Goal: Task Accomplishment & Management: Use online tool/utility

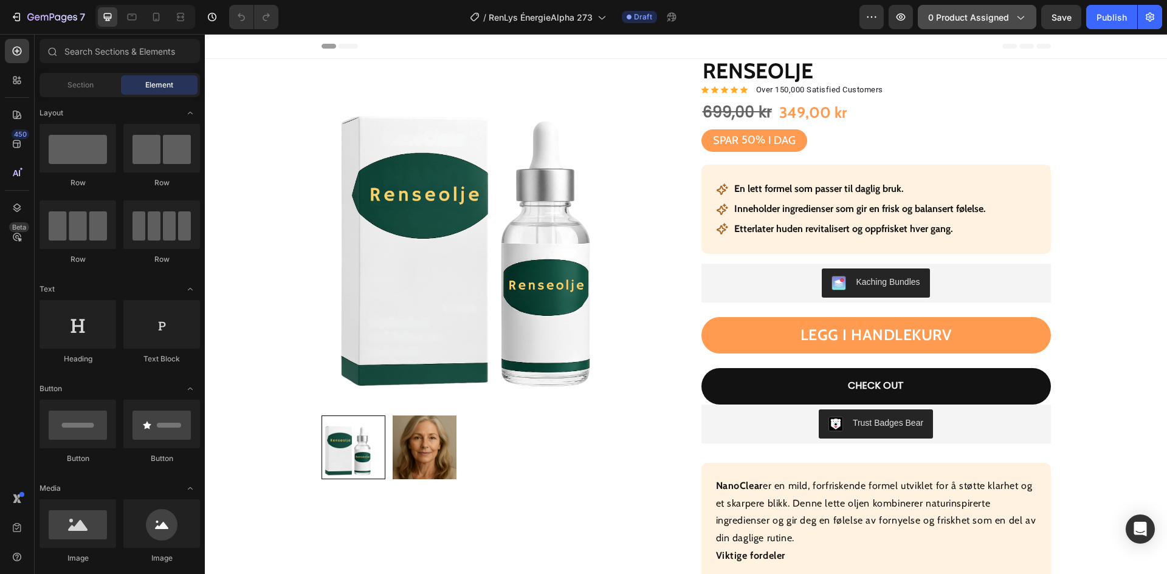
click at [954, 18] on span "0 product assigned" at bounding box center [968, 17] width 81 height 13
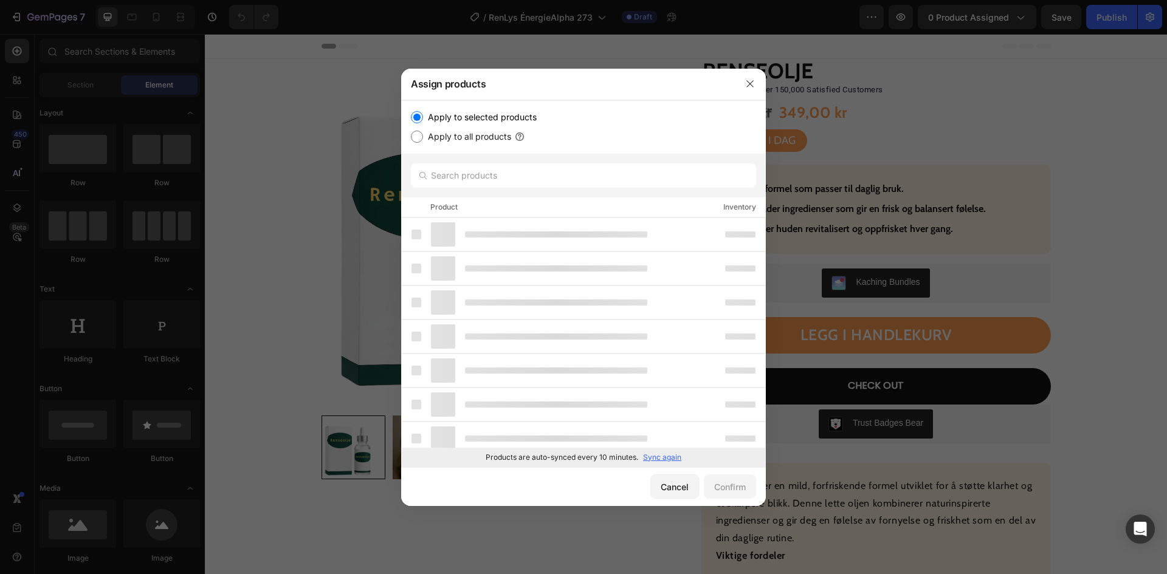
click at [660, 456] on p "Sync again" at bounding box center [662, 457] width 38 height 11
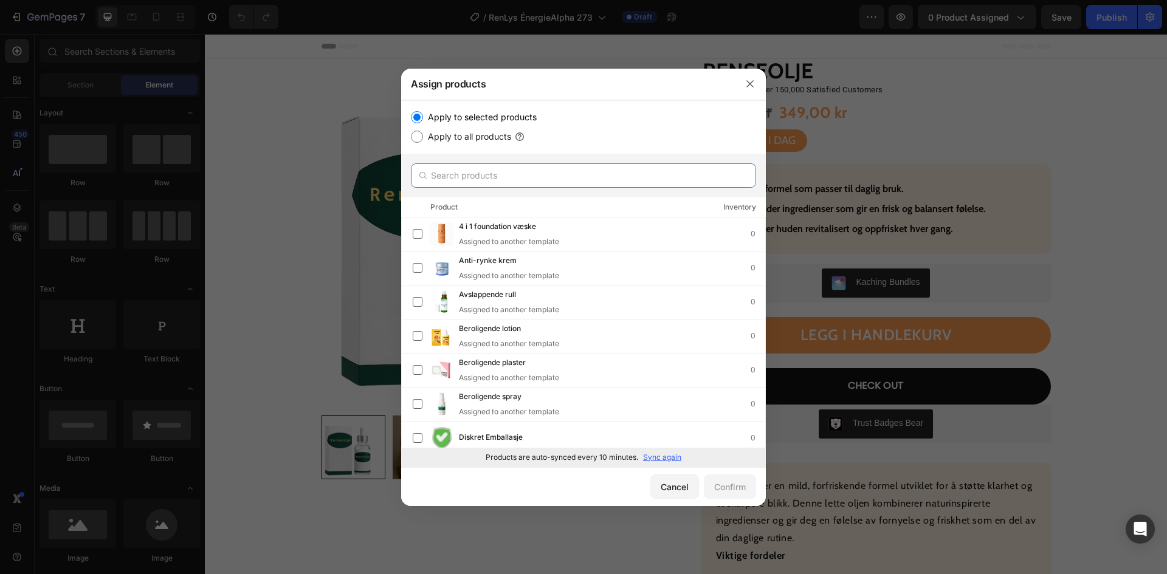
click at [509, 178] on input "text" at bounding box center [583, 176] width 345 height 24
paste input "Energigivende spray"
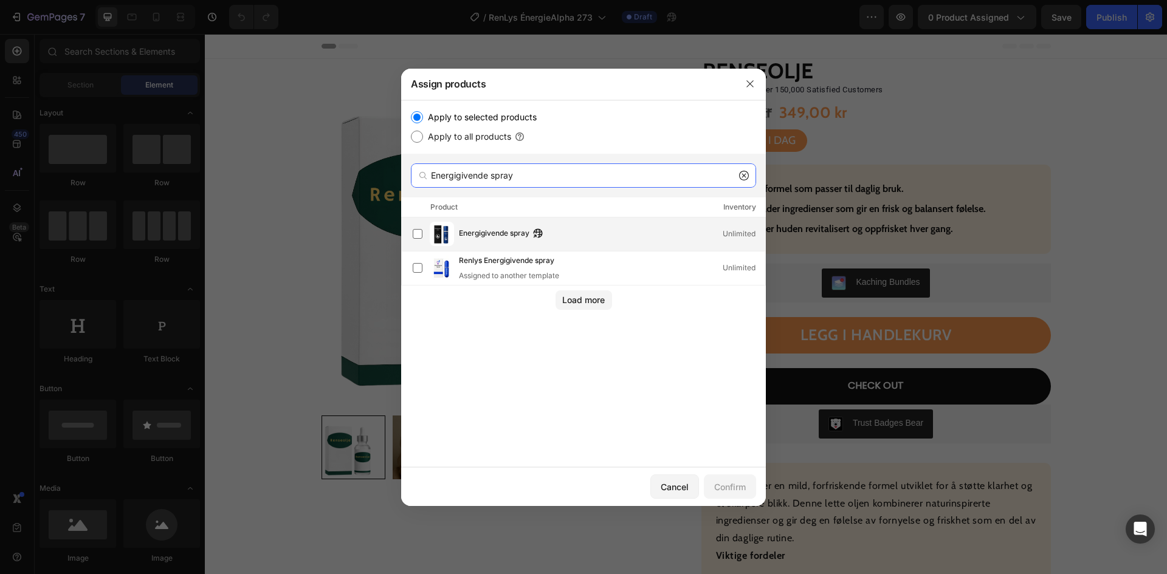
type input "Energigivende spray"
click at [483, 238] on span "Energigivende spray" at bounding box center [494, 233] width 71 height 13
click at [723, 483] on div "Confirm" at bounding box center [730, 487] width 32 height 13
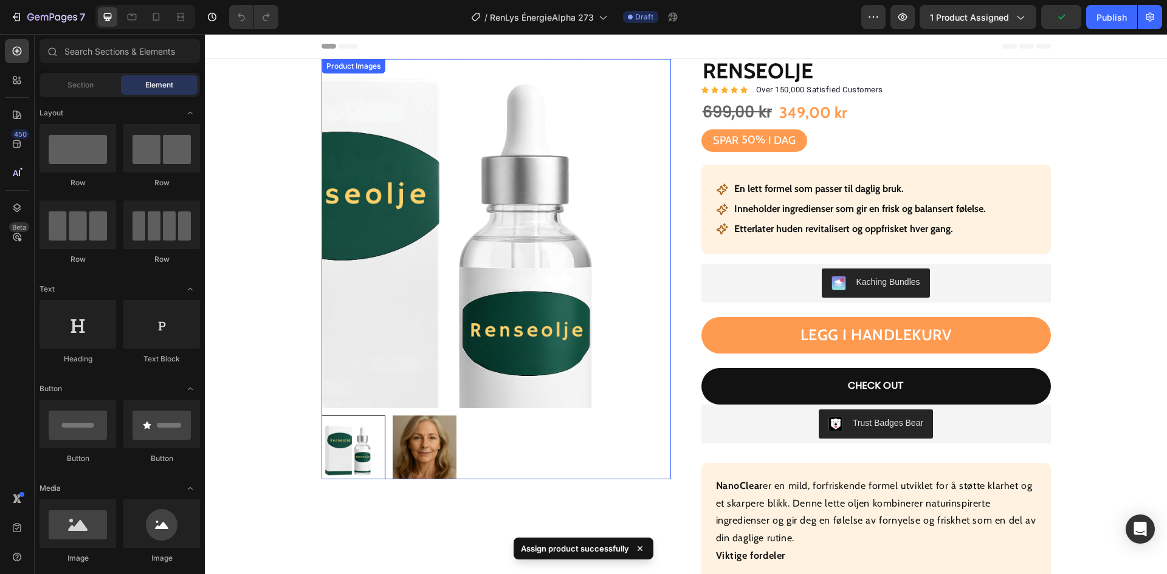
click at [567, 189] on img at bounding box center [497, 234] width 350 height 350
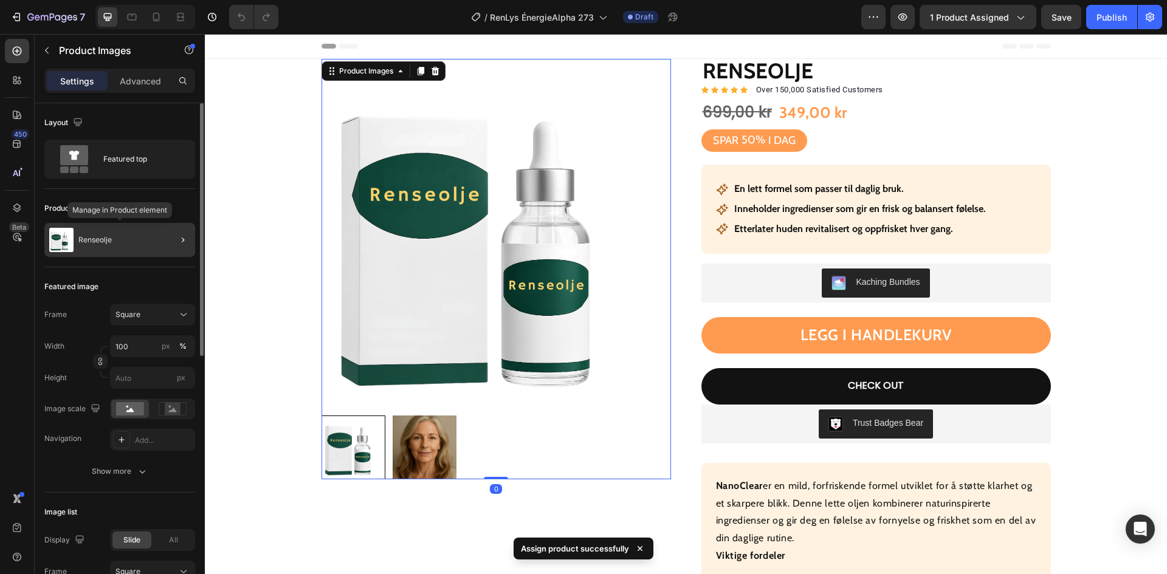
click at [115, 247] on div "Renseolje" at bounding box center [119, 240] width 151 height 34
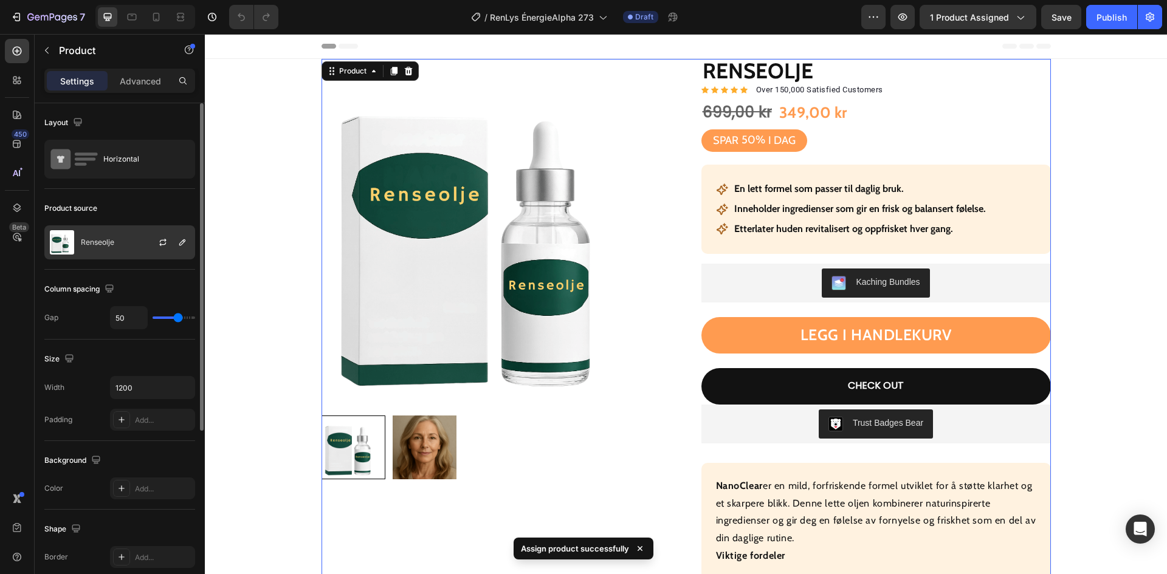
drag, startPoint x: 114, startPoint y: 236, endPoint x: 131, endPoint y: 239, distance: 18.0
click at [114, 235] on div "Renseolje" at bounding box center [119, 243] width 151 height 34
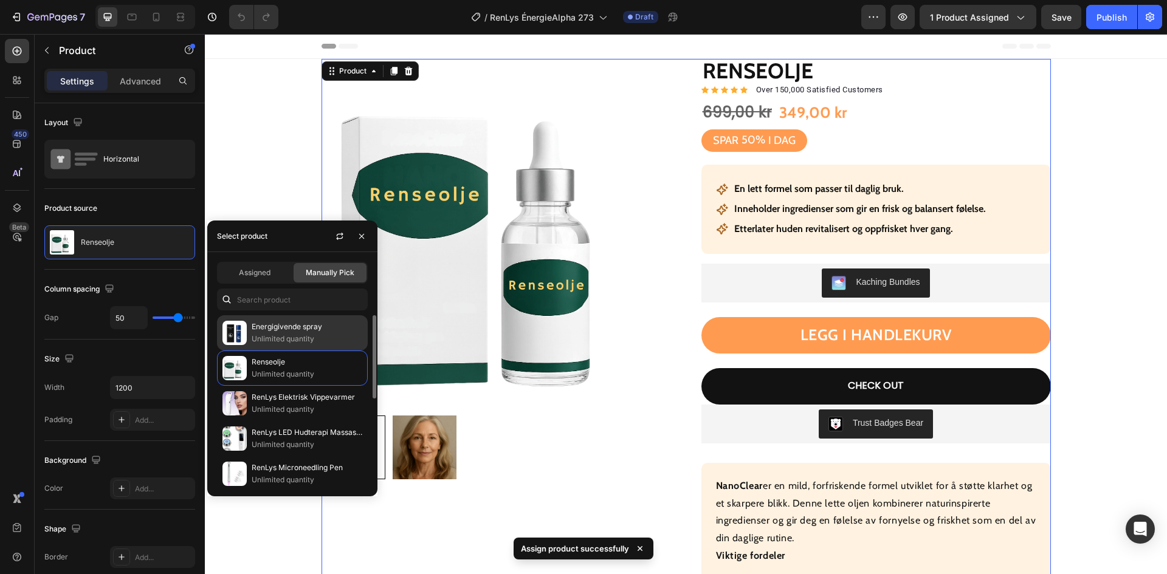
click at [266, 323] on p "Energigivende spray" at bounding box center [307, 327] width 111 height 12
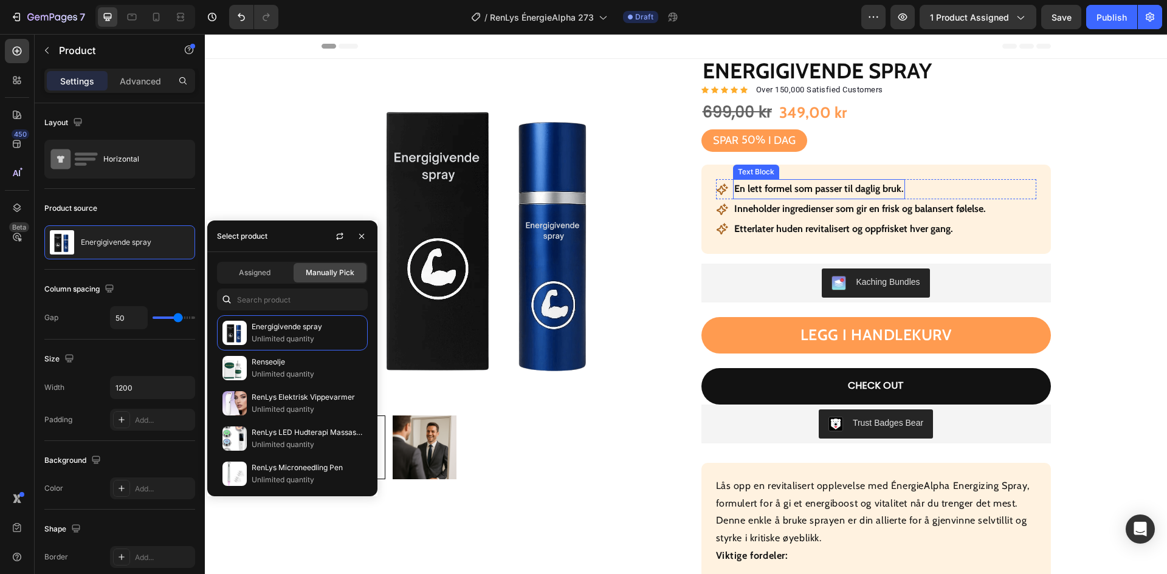
click at [781, 182] on p "En lett formel som passer til daglig bruk." at bounding box center [819, 190] width 170 height 18
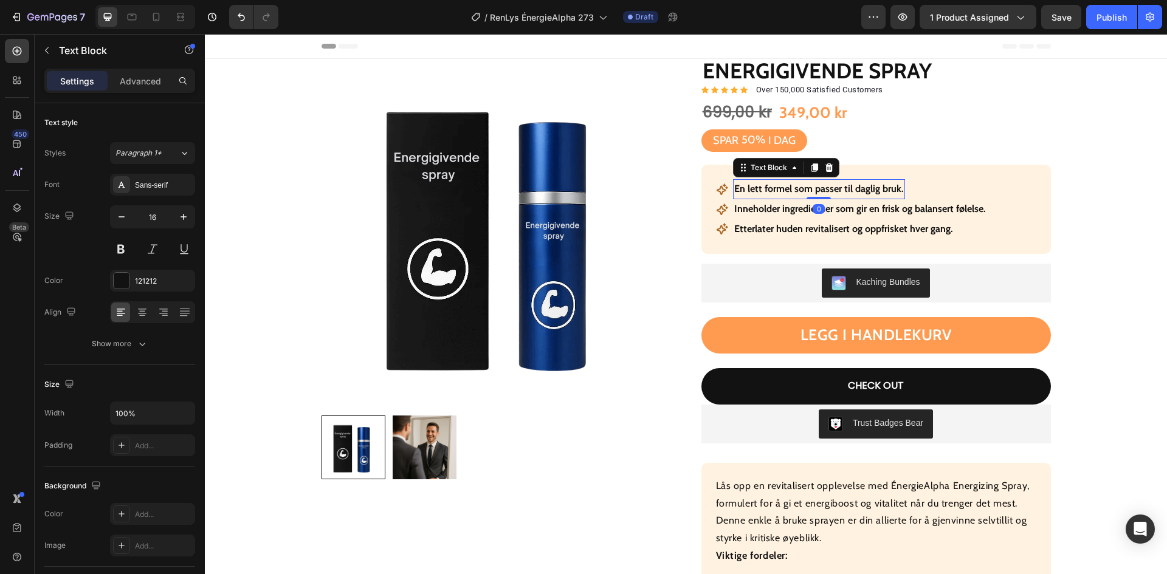
click at [780, 188] on strong "En lett formel som passer til daglig bruk." at bounding box center [819, 189] width 170 height 12
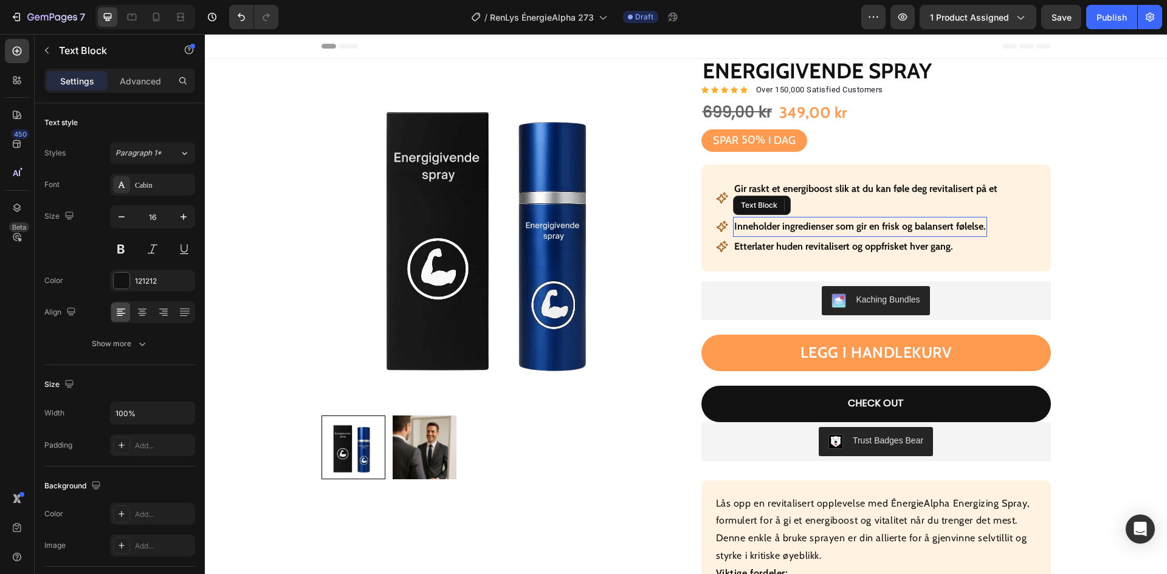
click at [818, 221] on strong "Inneholder ingredienser som gir en frisk og balansert følelse." at bounding box center [860, 227] width 252 height 12
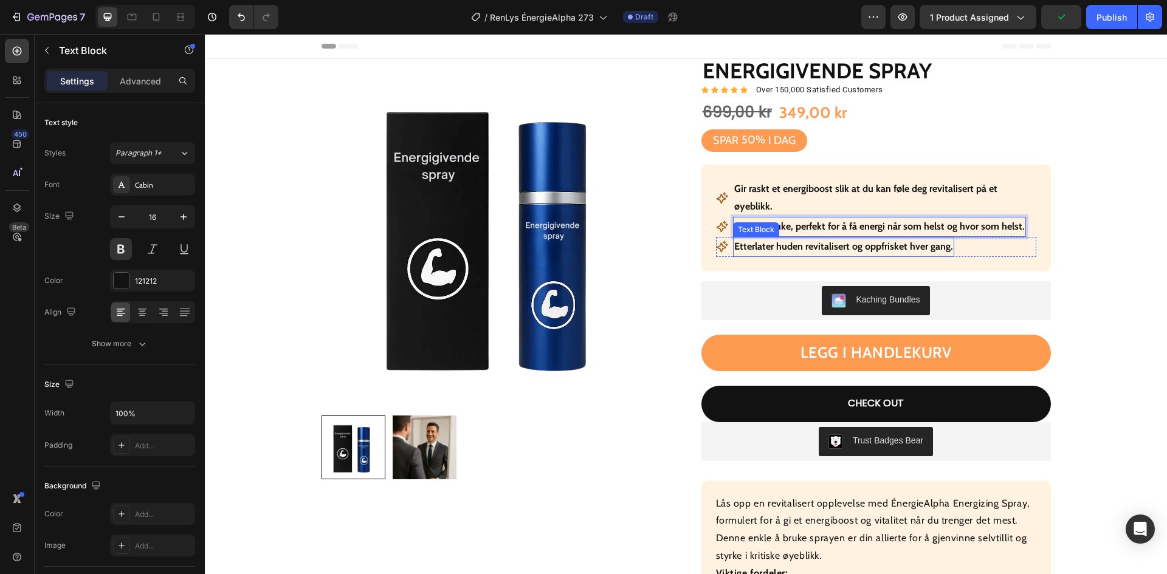
click at [773, 241] on strong "Etterlater huden revitalisert og oppfrisket hver gang." at bounding box center [843, 247] width 219 height 12
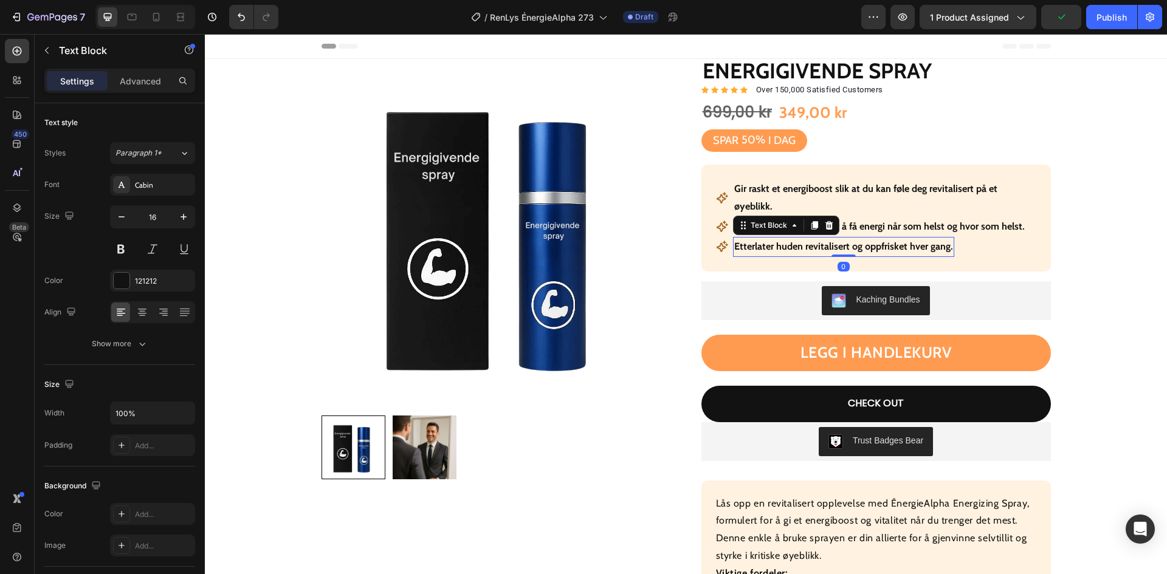
click at [773, 241] on strong "Etterlater huden revitalisert og oppfrisket hver gang." at bounding box center [843, 247] width 219 height 12
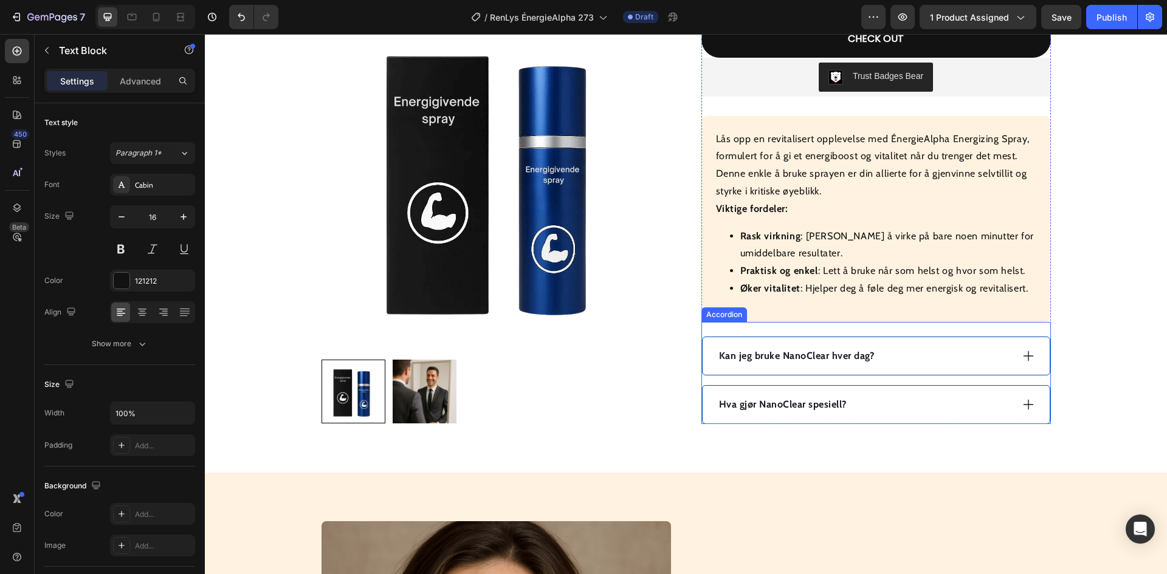
scroll to position [486, 0]
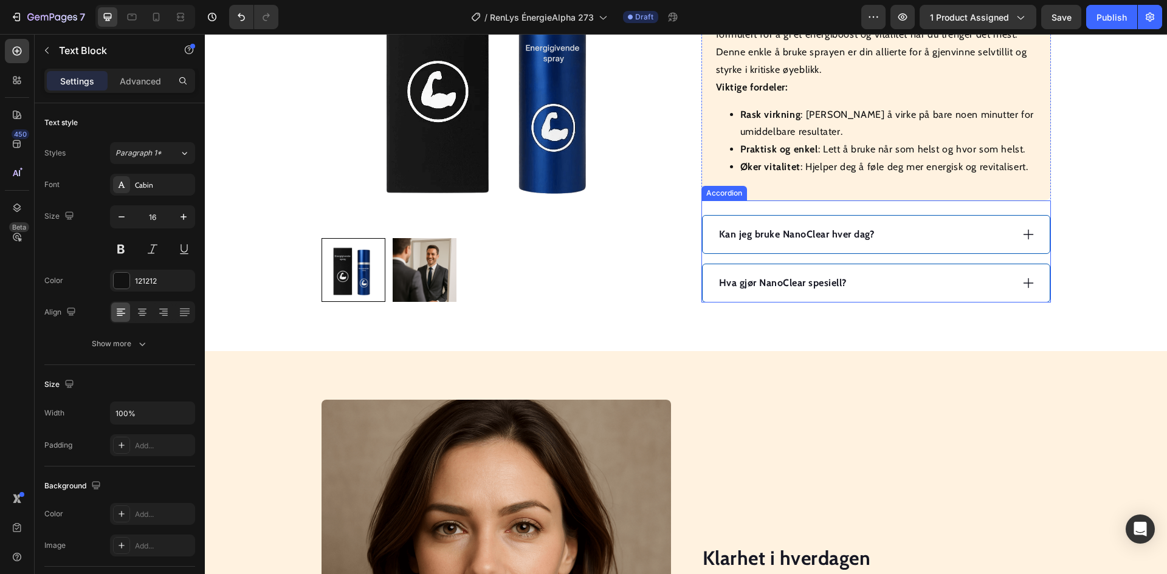
click at [889, 274] on div "Hva gjør NanoClear spesiell?" at bounding box center [864, 283] width 295 height 18
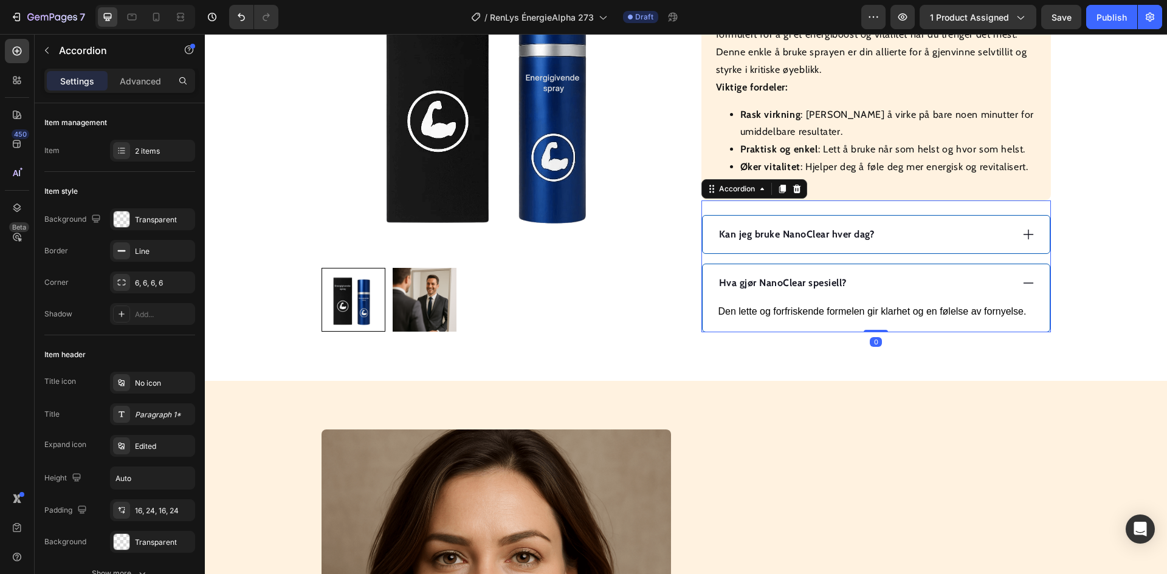
click at [891, 274] on div "Hva gjør NanoClear spesiell?" at bounding box center [864, 283] width 295 height 18
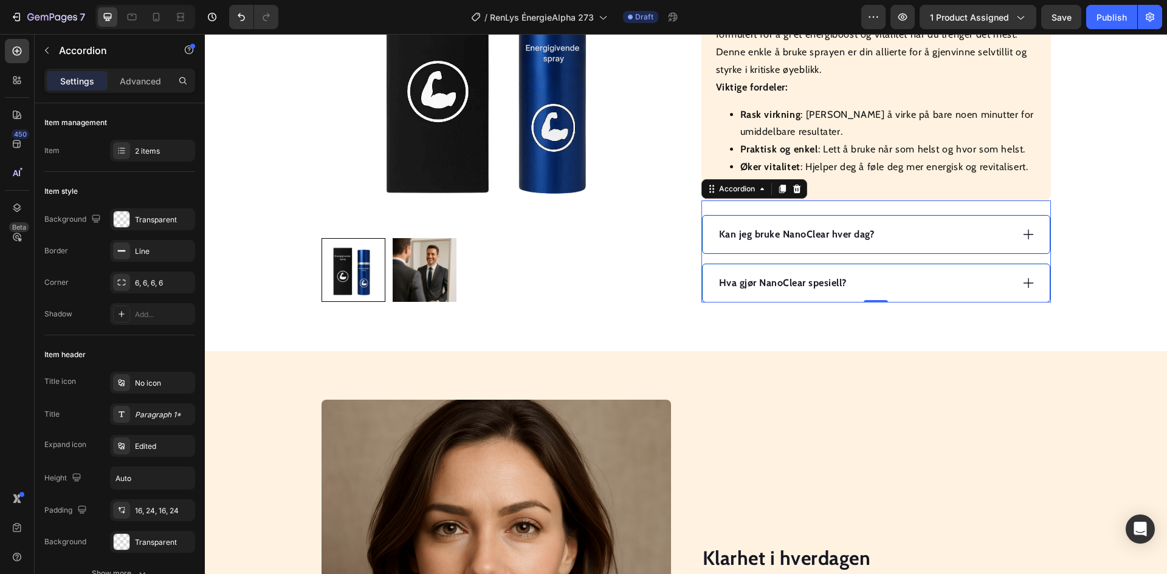
click at [925, 226] on div "Kan jeg bruke NanoClear hver dag?" at bounding box center [864, 235] width 295 height 18
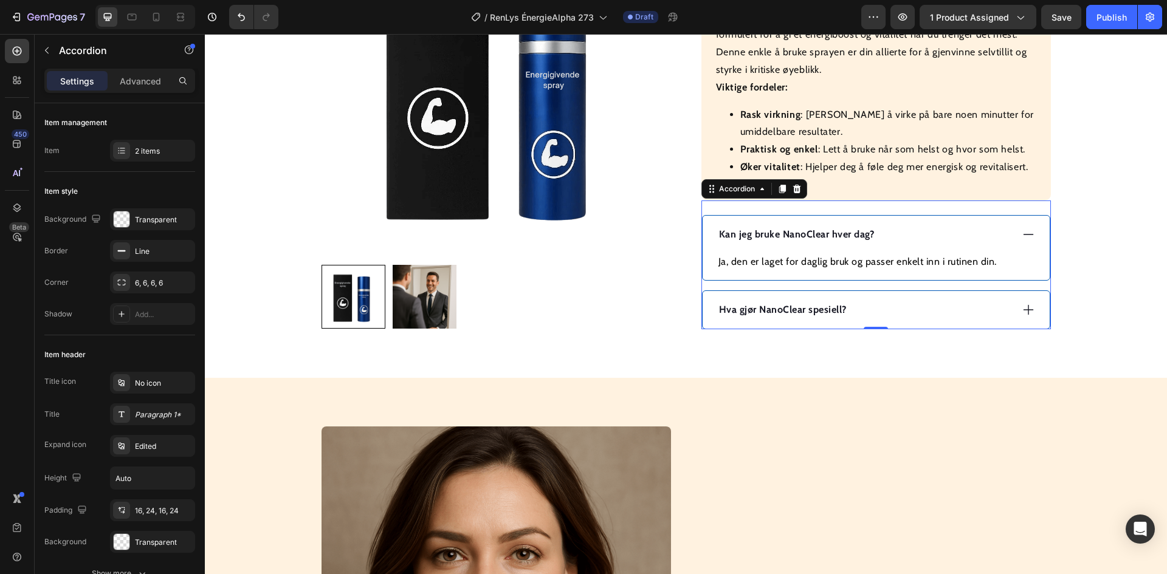
click at [802, 229] on strong "Kan jeg bruke NanoClear hver dag?" at bounding box center [797, 235] width 156 height 12
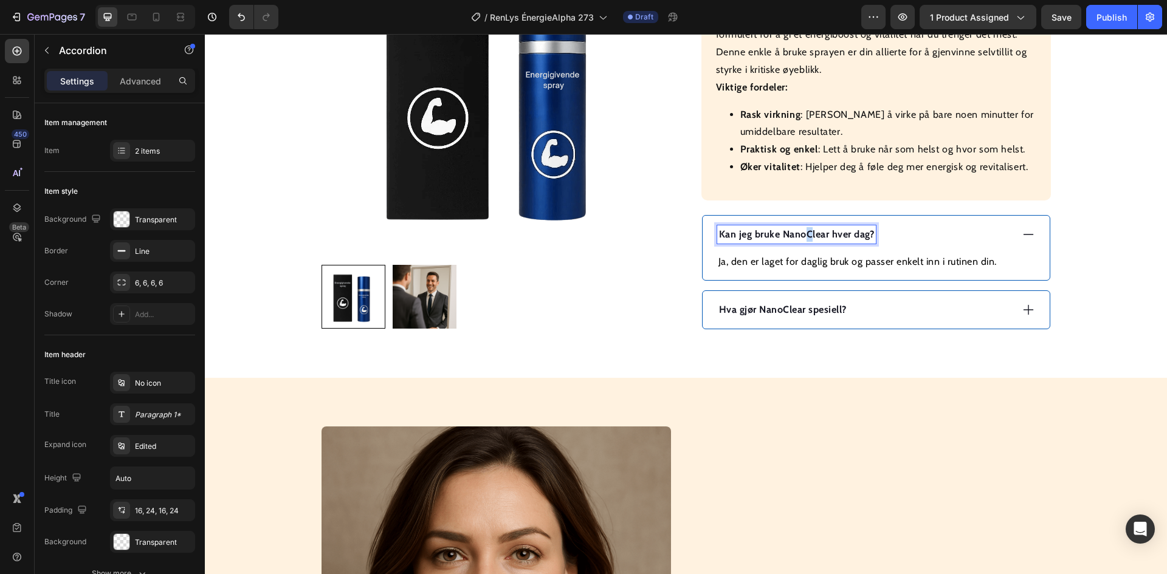
click at [798, 229] on strong "Kan jeg bruke NanoClear hver dag?" at bounding box center [797, 235] width 156 height 12
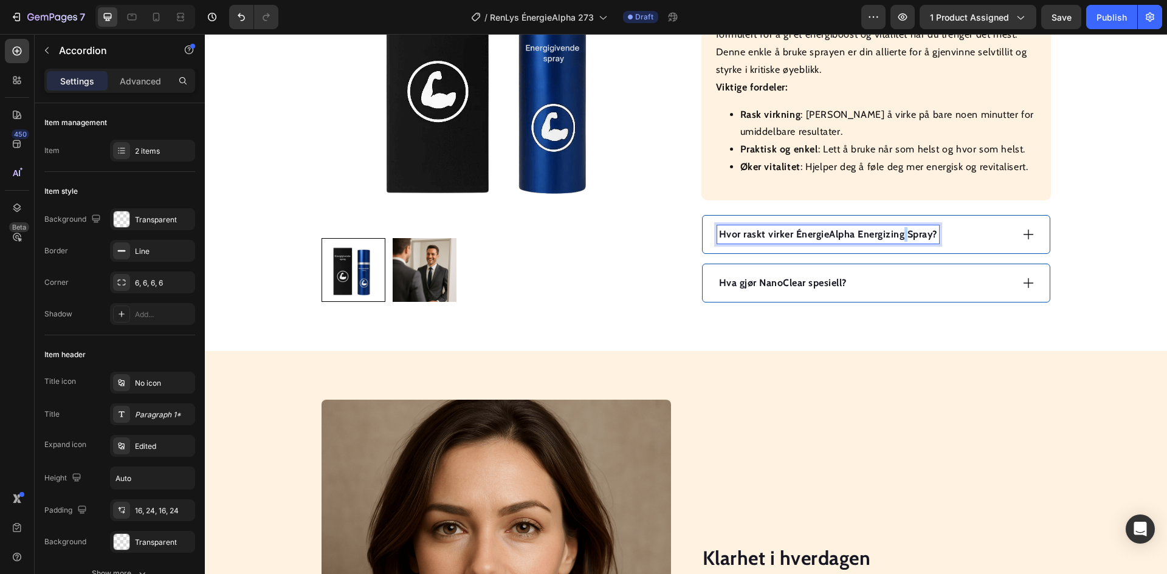
drag, startPoint x: 900, startPoint y: 220, endPoint x: 918, endPoint y: 222, distance: 18.3
click at [901, 229] on strong "Hvor raskt virker ÉnergieAlpha Energizing Spray?" at bounding box center [828, 235] width 218 height 12
click at [899, 226] on div "Hvor raskt virker ÉnergieAlpha?" at bounding box center [864, 235] width 295 height 18
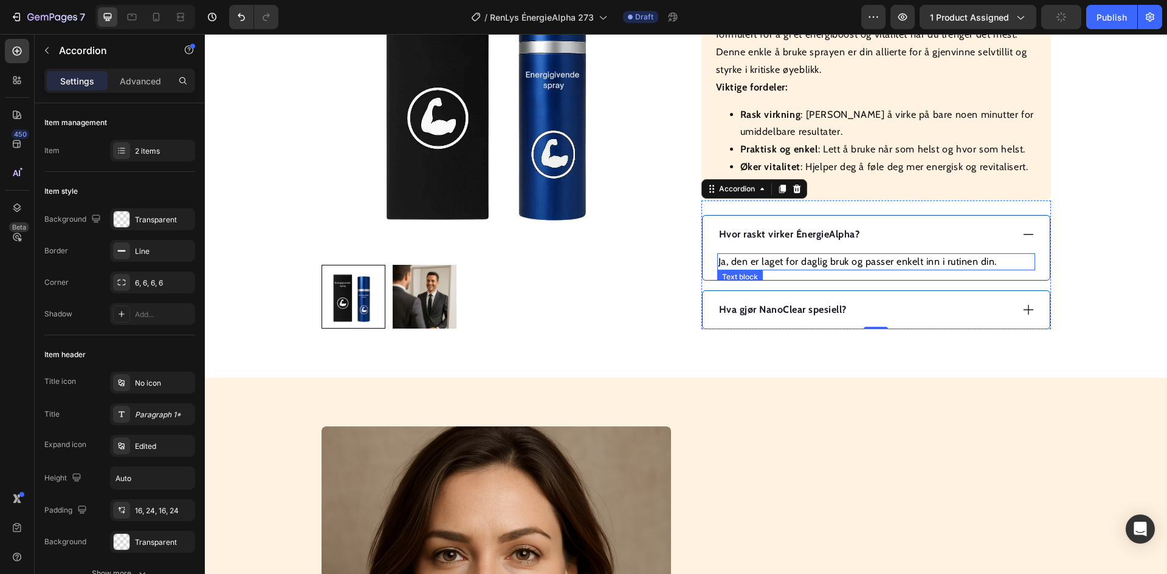
click at [797, 255] on p "Ja, den er laget for daglig bruk og passer enkelt inn i rutinen din." at bounding box center [875, 262] width 315 height 15
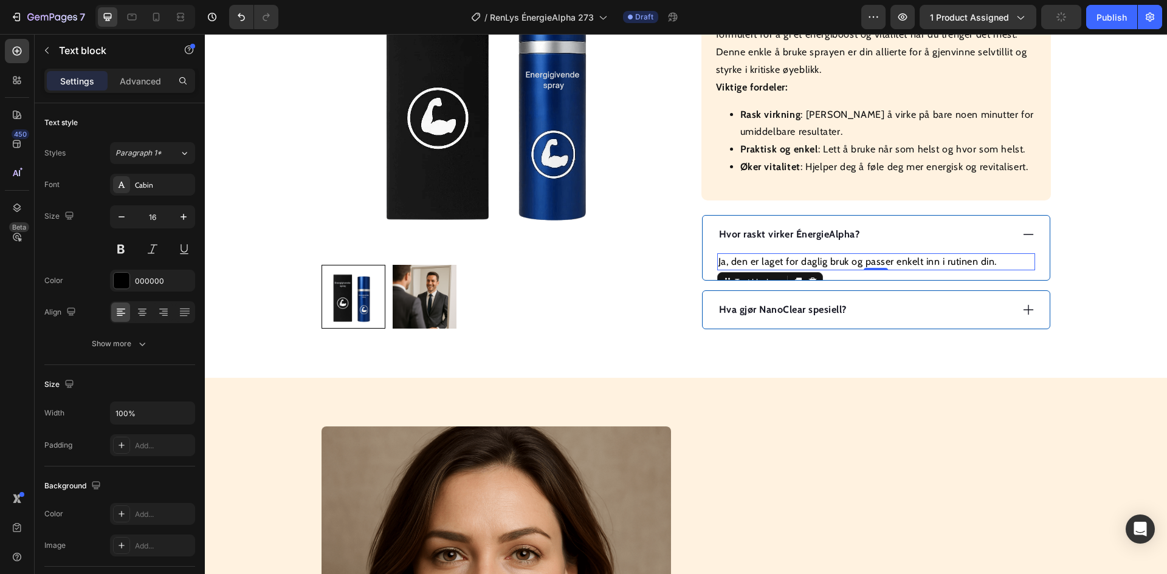
click at [797, 255] on p "Ja, den er laget for daglig bruk og passer enkelt inn i rutinen din." at bounding box center [875, 262] width 315 height 15
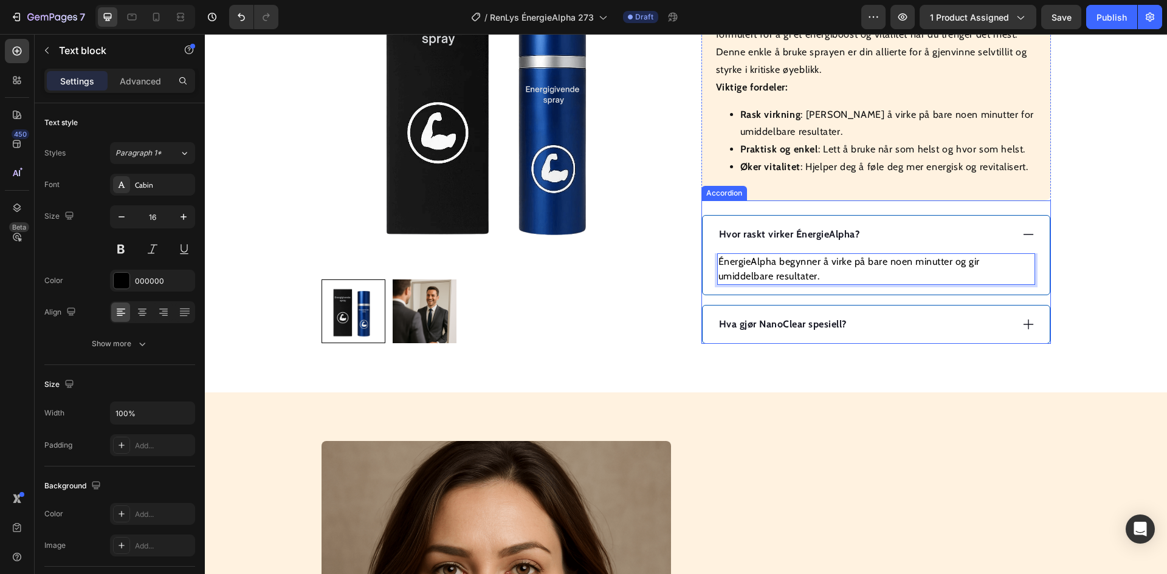
click at [905, 315] on div "Hva gjør NanoClear spesiell?" at bounding box center [864, 324] width 295 height 18
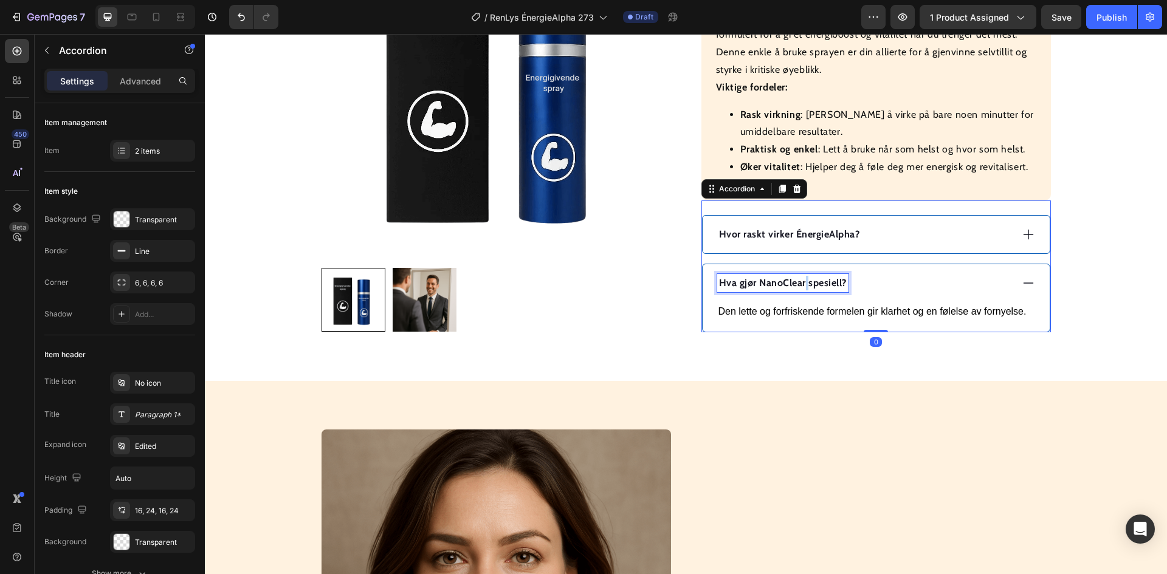
click at [799, 277] on strong "Hva gjør NanoClear spesiell?" at bounding box center [783, 283] width 128 height 12
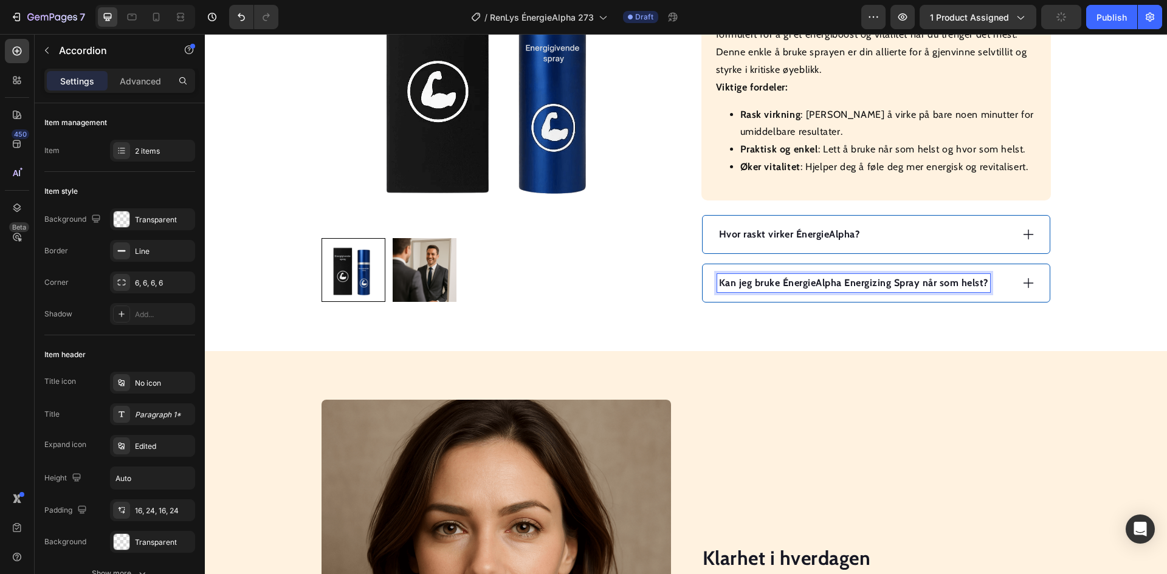
click at [911, 277] on strong "Kan jeg bruke ÉnergieAlpha Energizing Spray når som helst?" at bounding box center [853, 283] width 269 height 12
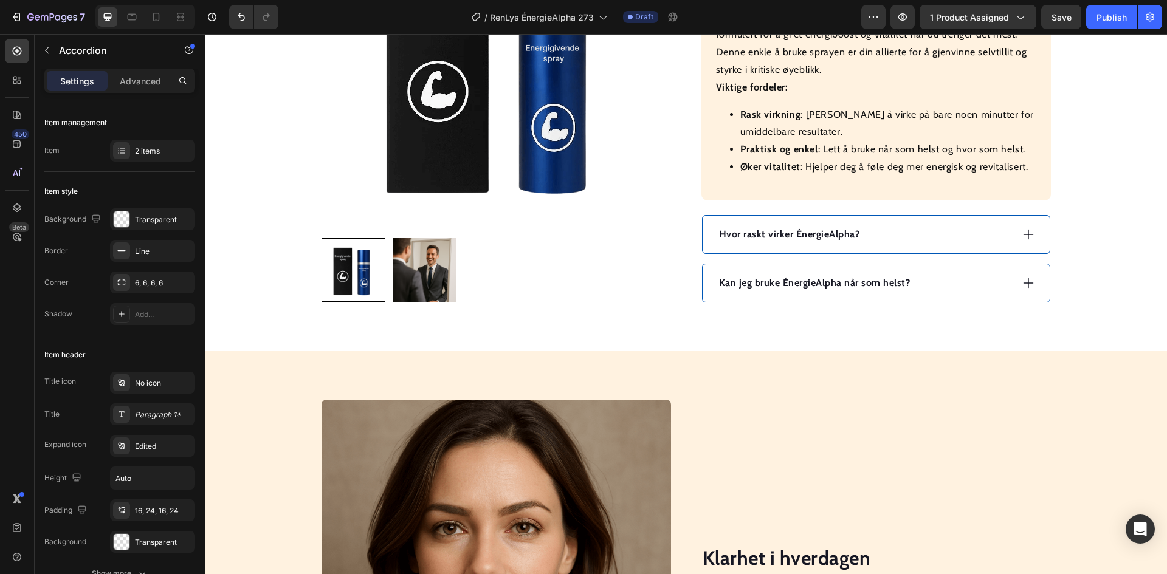
drag, startPoint x: 976, startPoint y: 266, endPoint x: 912, endPoint y: 274, distance: 65.0
click at [977, 274] on div "Kan jeg bruke ÉnergieAlpha når som helst?" at bounding box center [864, 283] width 295 height 18
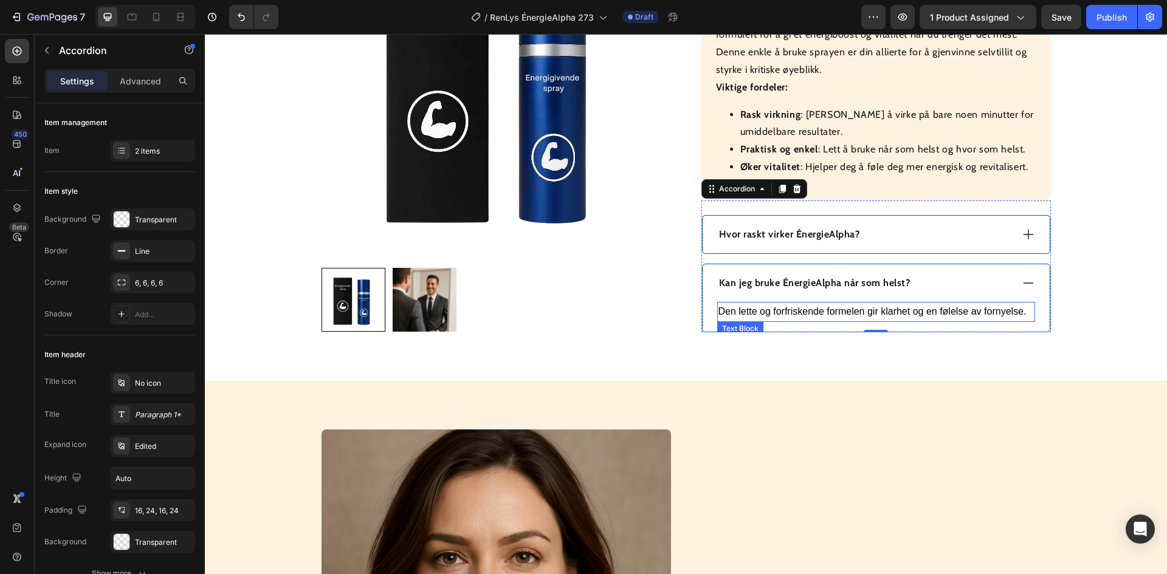
click at [813, 303] on p "Den lette og forfriskende formelen gir klarhet og en følelse av fornyelse." at bounding box center [875, 312] width 315 height 18
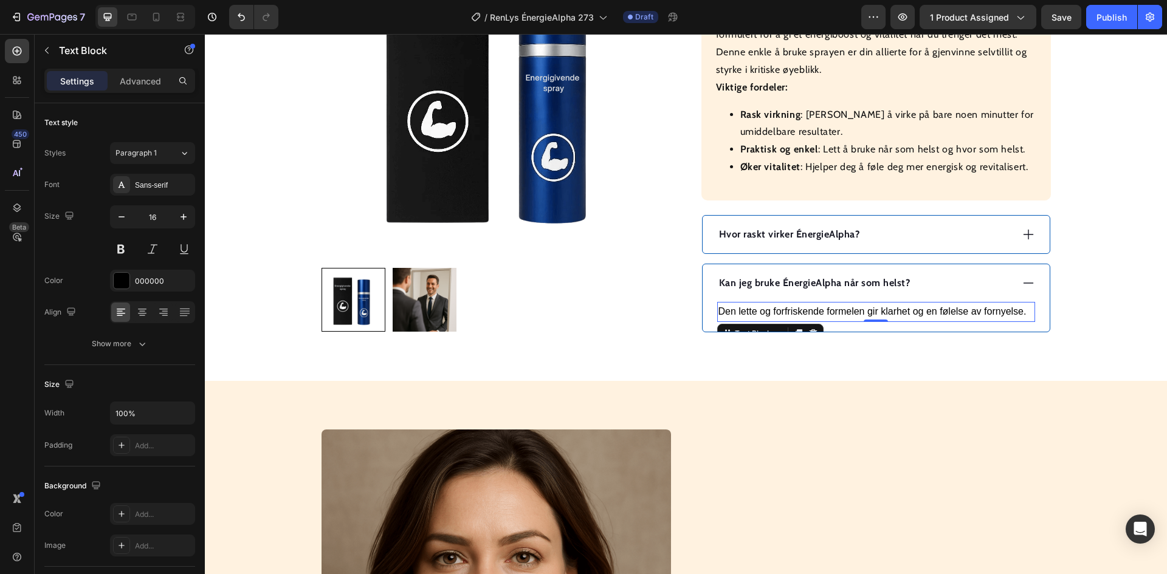
click at [813, 303] on p "Den lette og forfriskende formelen gir klarhet og en følelse av fornyelse." at bounding box center [875, 312] width 315 height 18
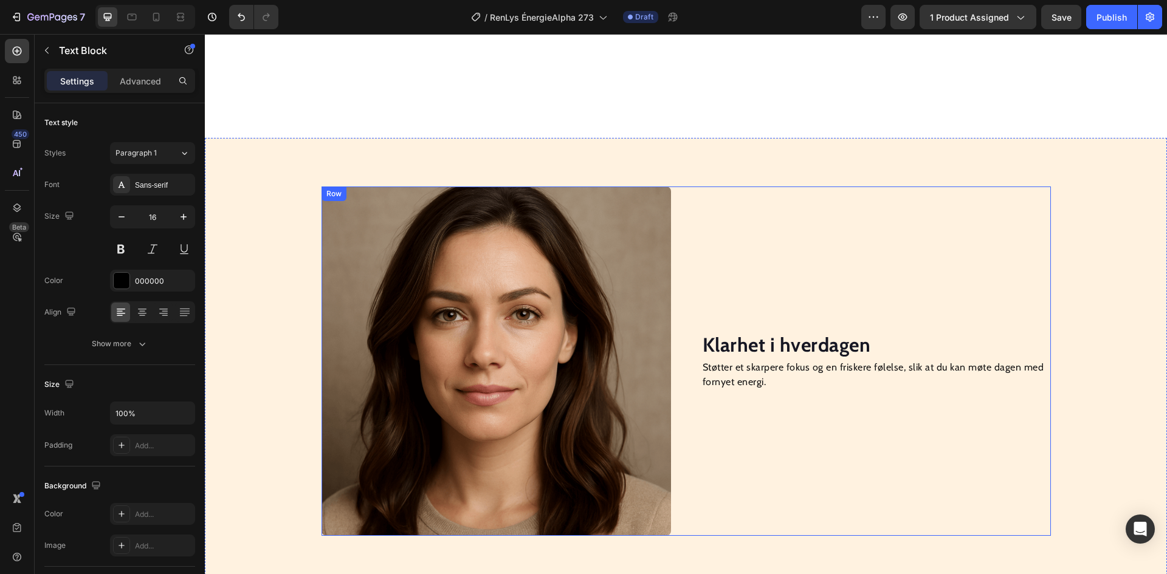
scroll to position [851, 0]
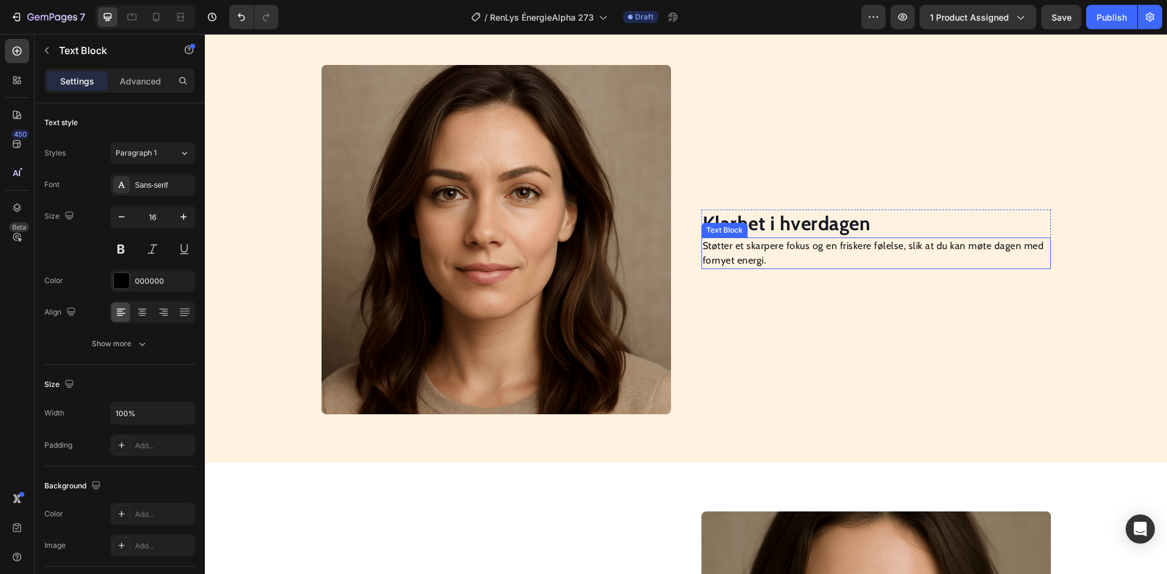
click at [777, 223] on strong "Klarhet i hverdagen" at bounding box center [787, 224] width 168 height 24
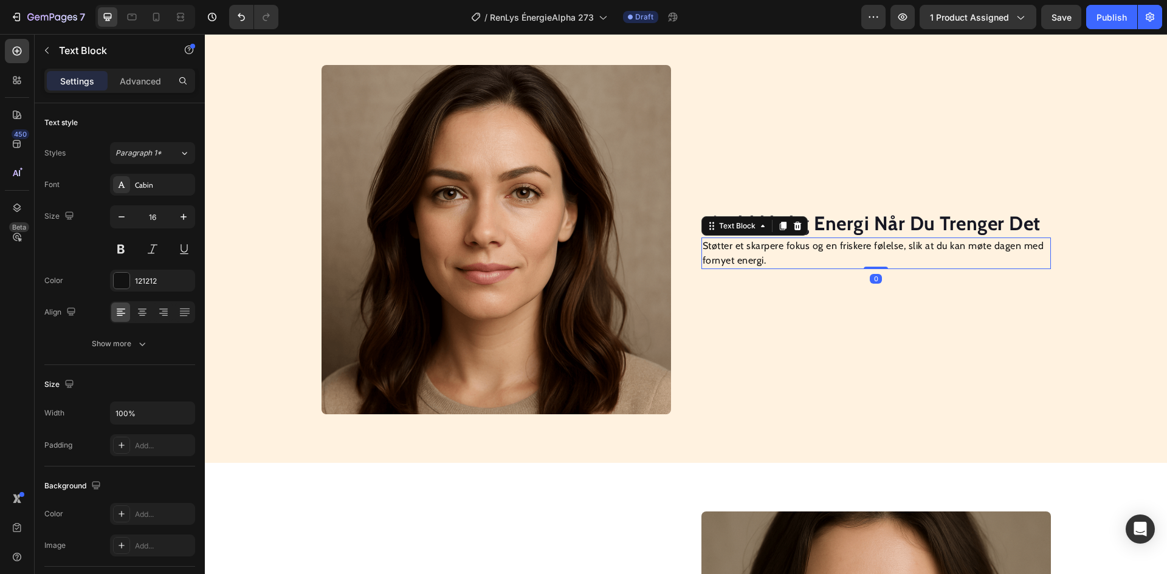
click at [730, 248] on p "Støtter et skarpere fokus og en friskere følelse, slik at du kan møte dagen med…" at bounding box center [876, 253] width 347 height 29
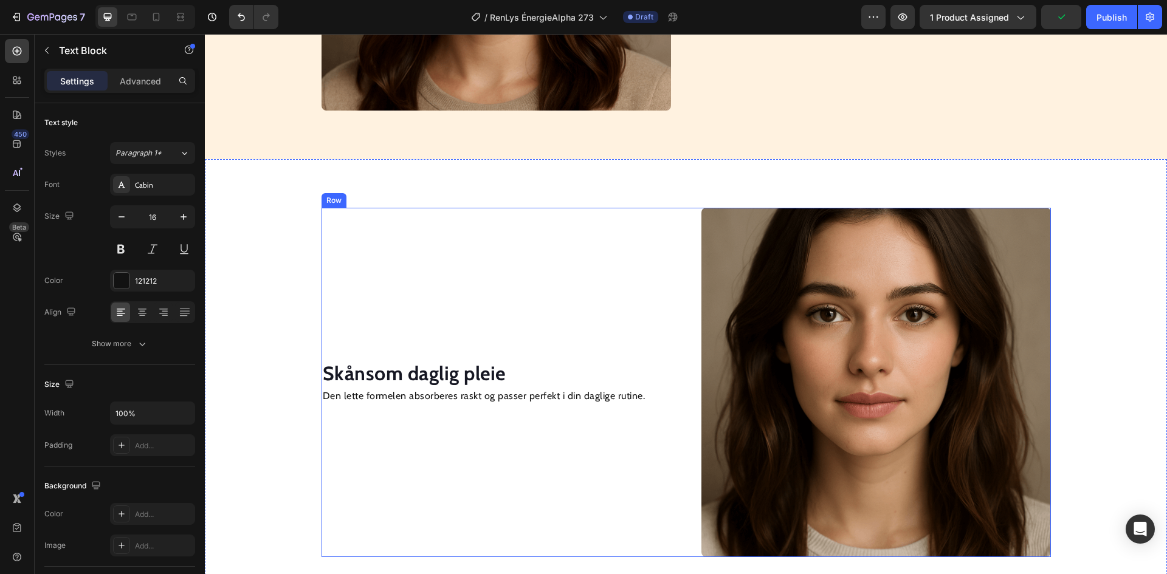
scroll to position [1216, 0]
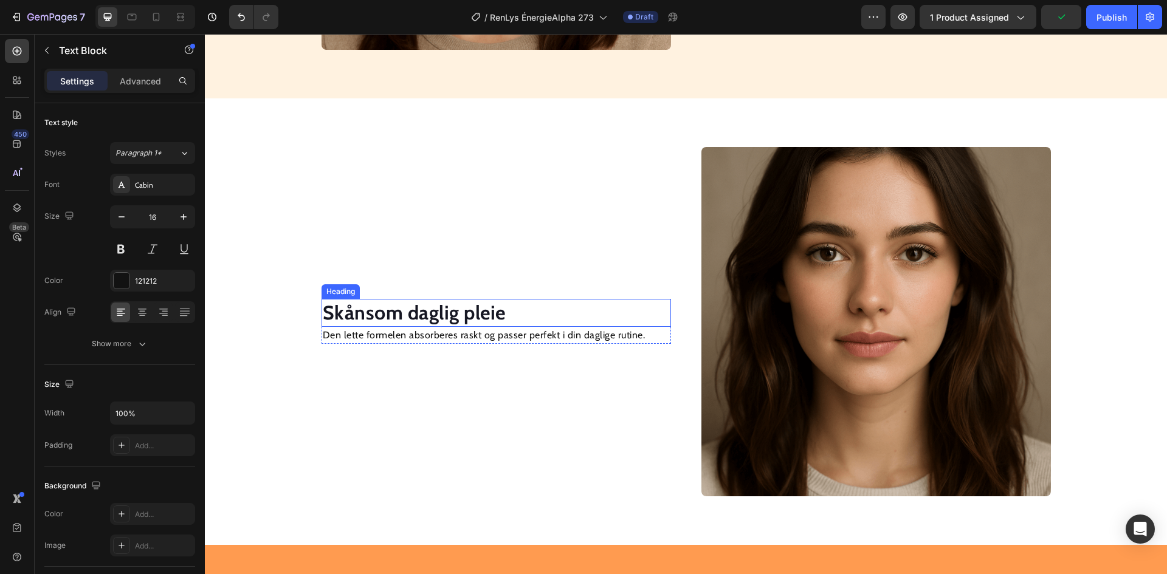
click at [441, 311] on strong "Skånsom daglig pleie" at bounding box center [414, 313] width 183 height 24
click at [425, 330] on p "Den lette formelen absorberes raskt og passer perfekt i din daglige rutine." at bounding box center [496, 335] width 347 height 15
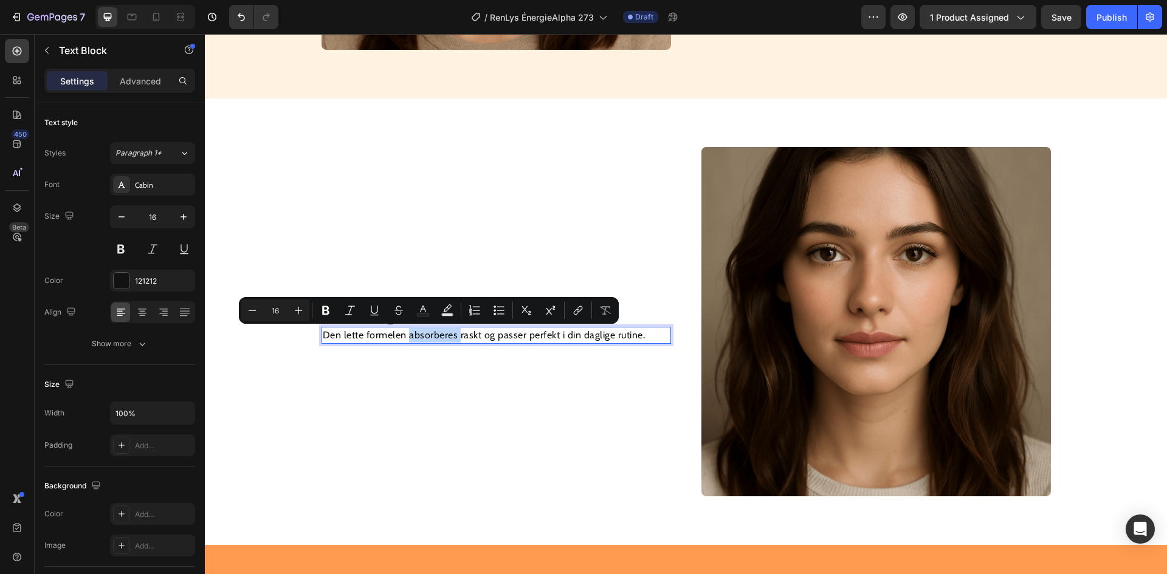
click at [424, 338] on p "Den lette formelen absorberes raskt og passer perfekt i din daglige rutine." at bounding box center [496, 335] width 347 height 15
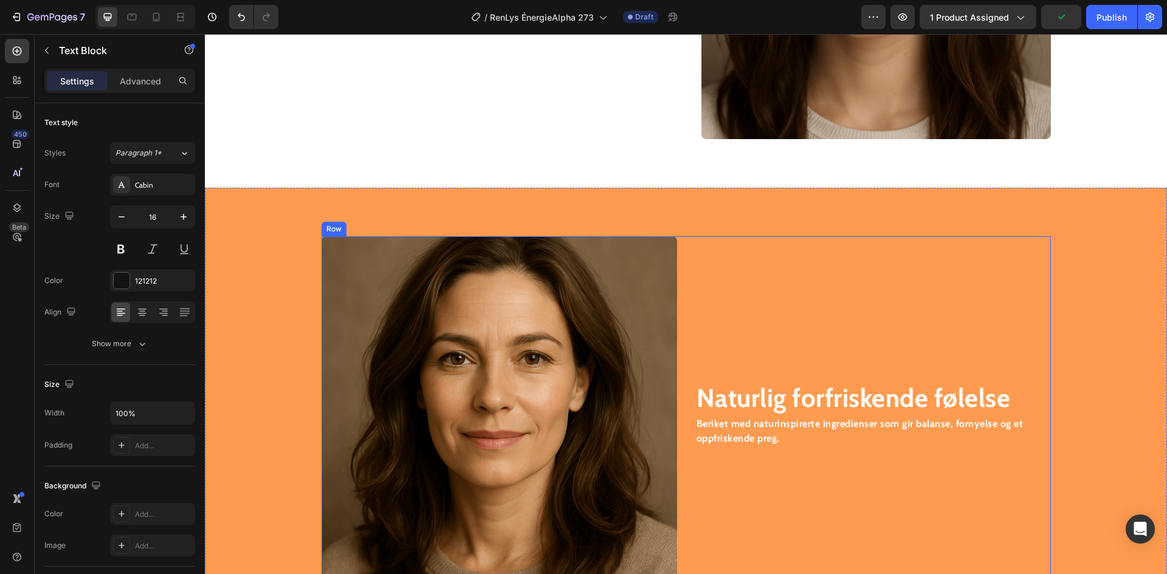
scroll to position [1695, 0]
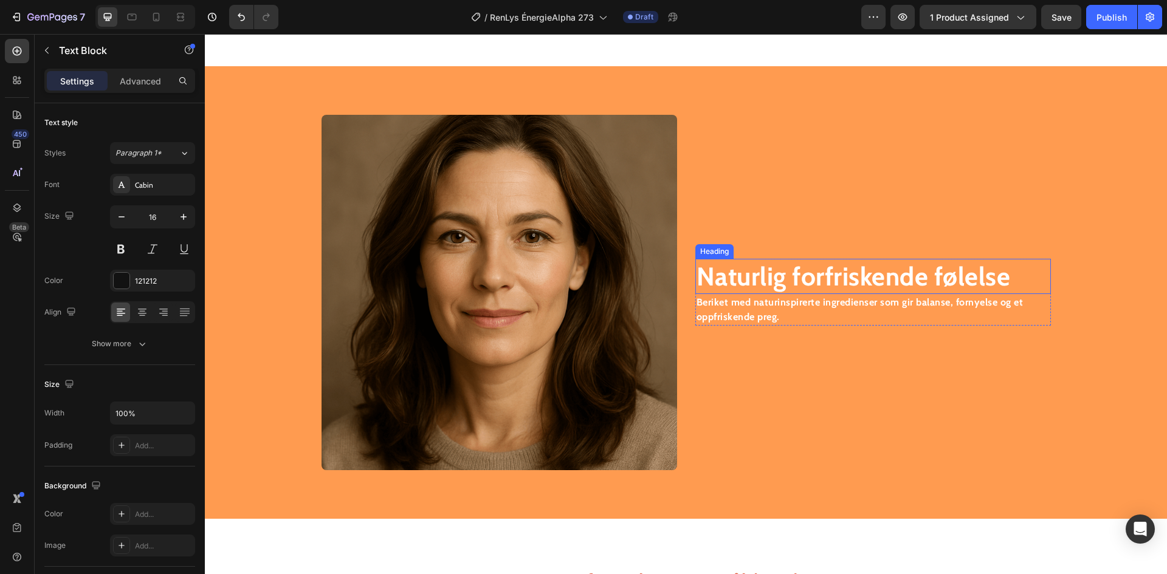
click at [755, 281] on strong "Naturlig forfriskende følelse" at bounding box center [854, 277] width 314 height 32
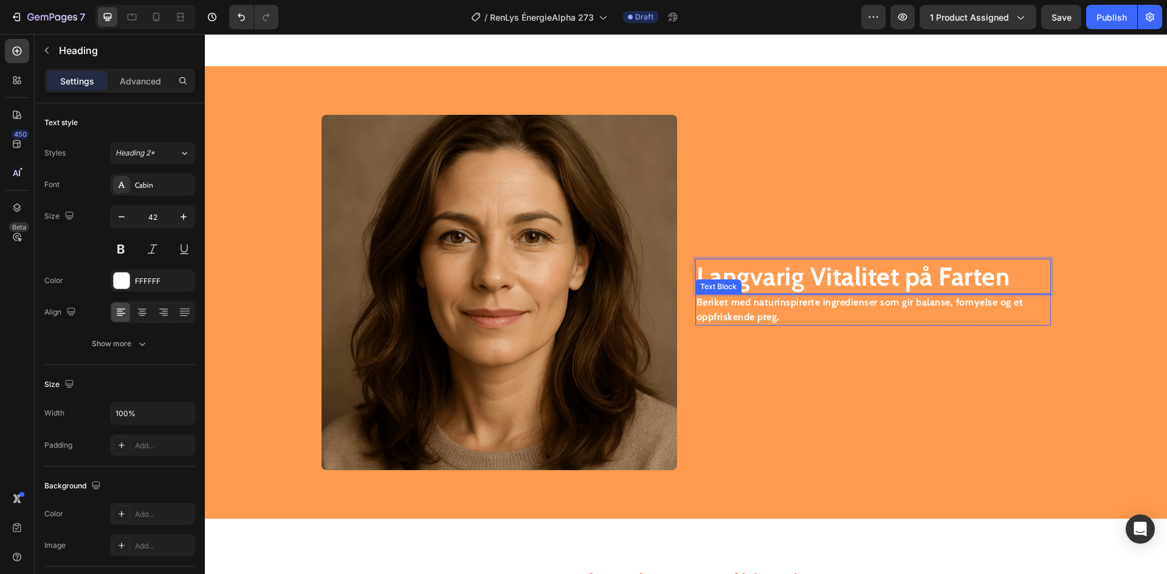
click at [745, 311] on strong "Beriket med naturinspirerte ingredienser som gir balanse, fornyelse og et oppfr…" at bounding box center [860, 310] width 327 height 26
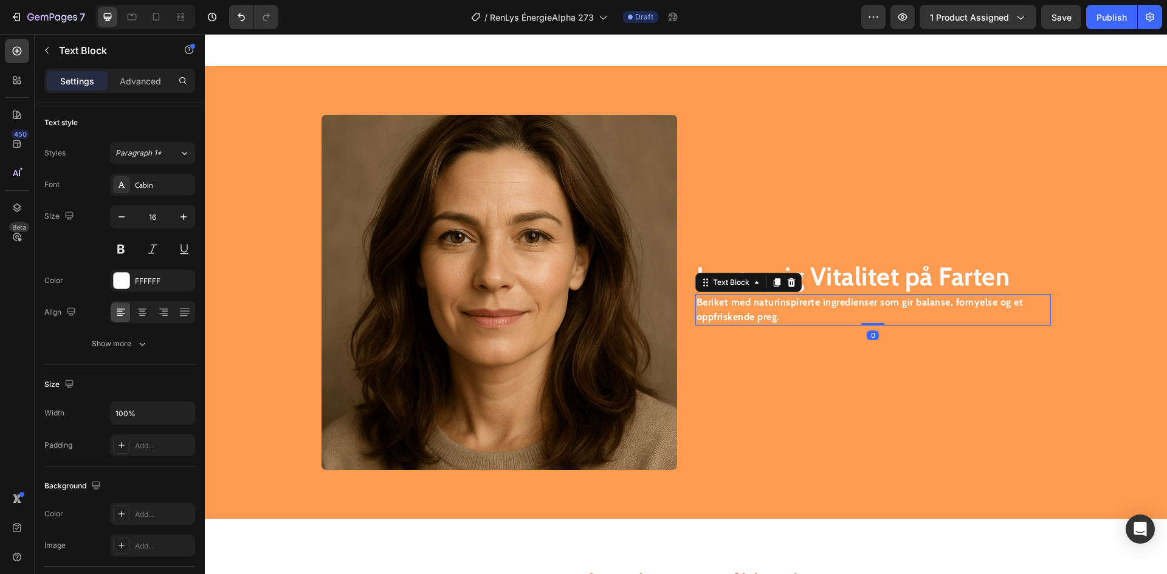
click at [745, 311] on strong "Beriket med naturinspirerte ingredienser som gir balanse, fornyelse og et oppfr…" at bounding box center [860, 310] width 327 height 26
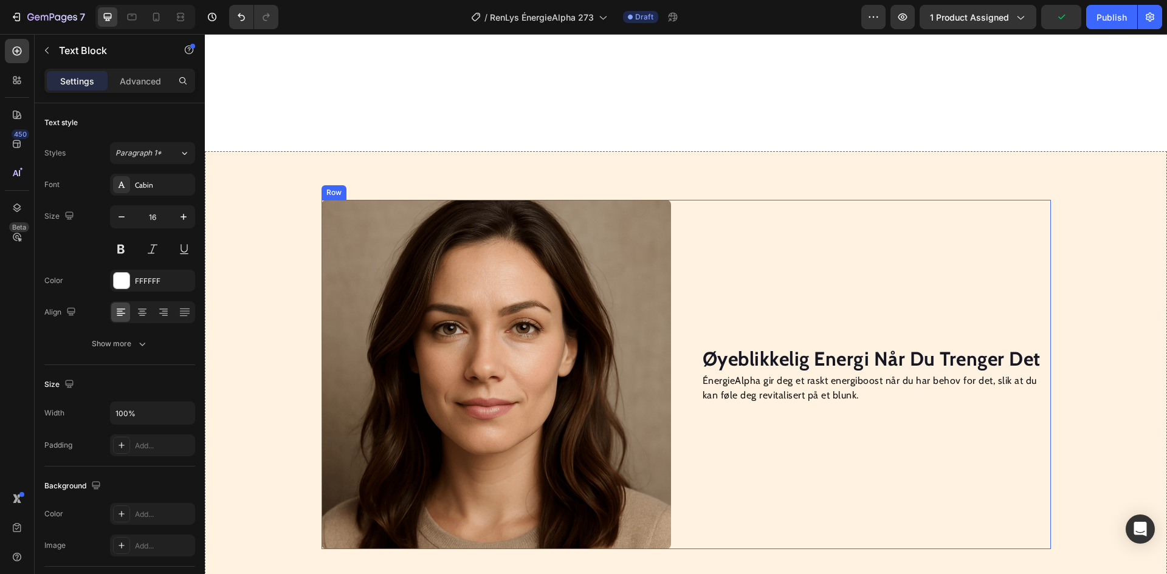
scroll to position [790, 0]
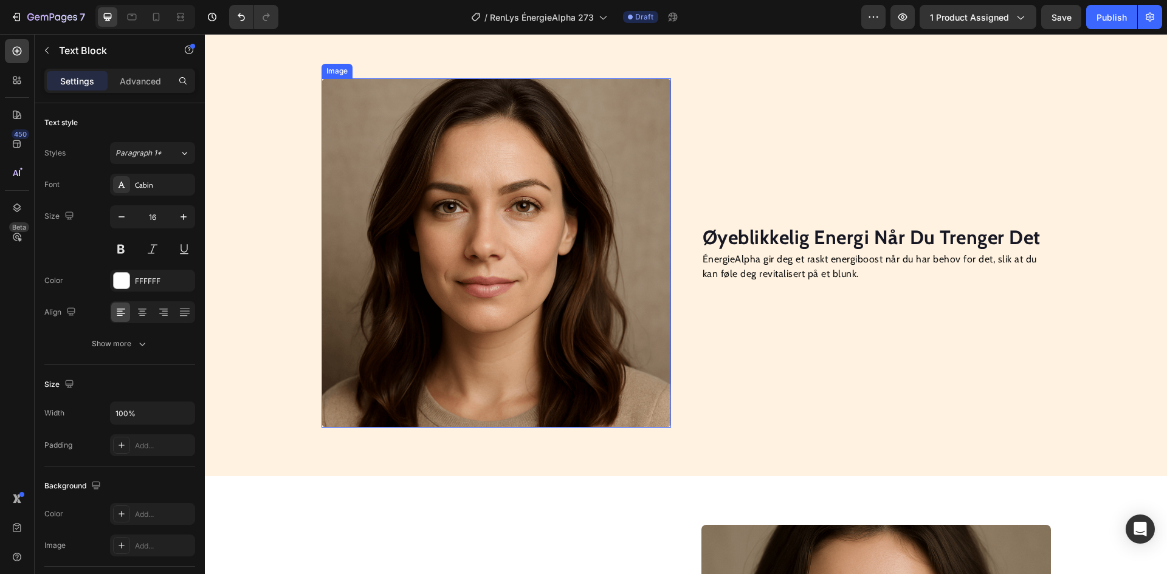
drag, startPoint x: 550, startPoint y: 185, endPoint x: 494, endPoint y: 193, distance: 57.1
click at [549, 181] on img at bounding box center [497, 253] width 350 height 350
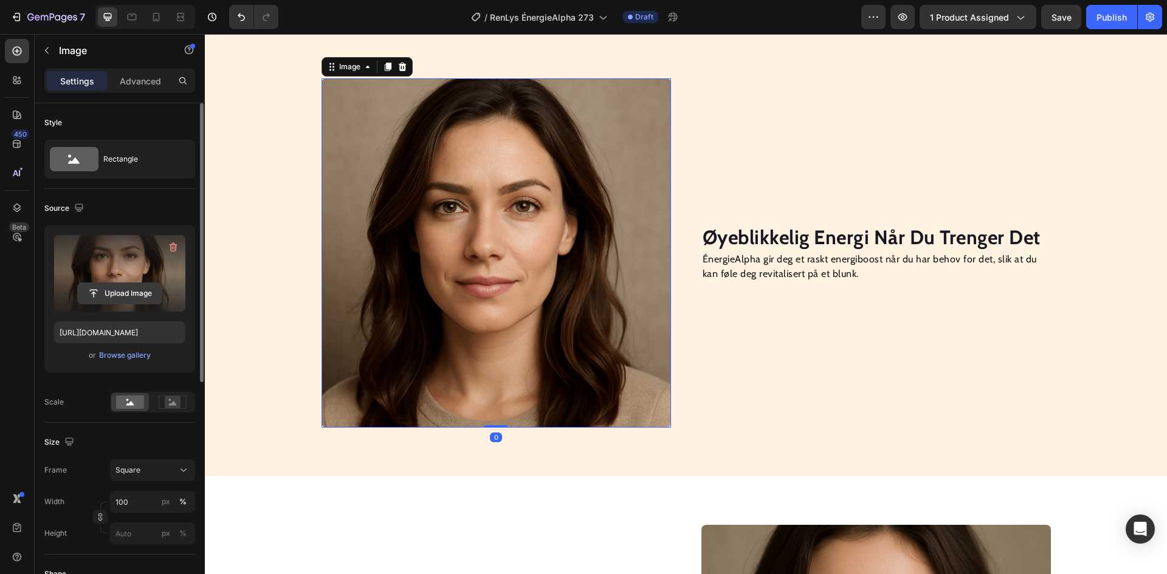
click at [120, 298] on input "file" at bounding box center [120, 293] width 84 height 21
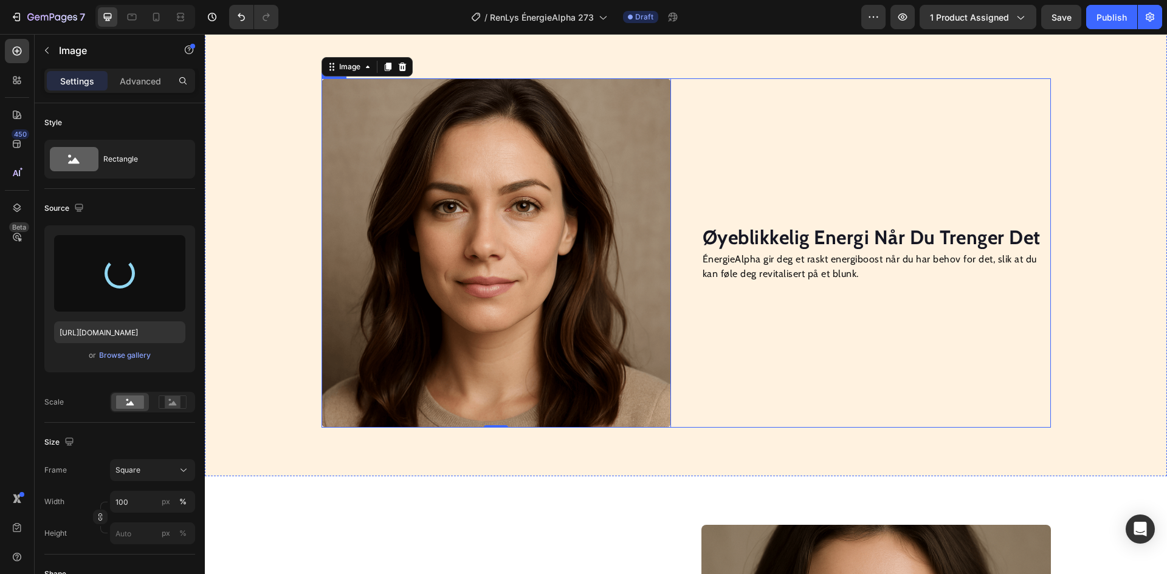
type input "https://cdn.shopify.com/s/files/1/0709/8836/5924/files/gempages_568587842956035…"
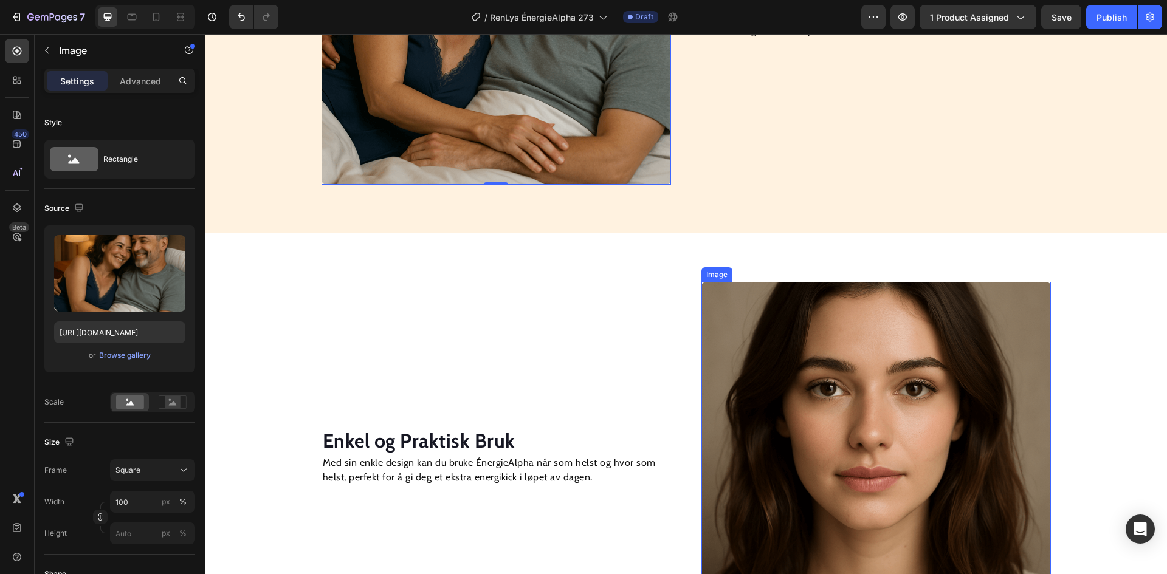
scroll to position [1216, 0]
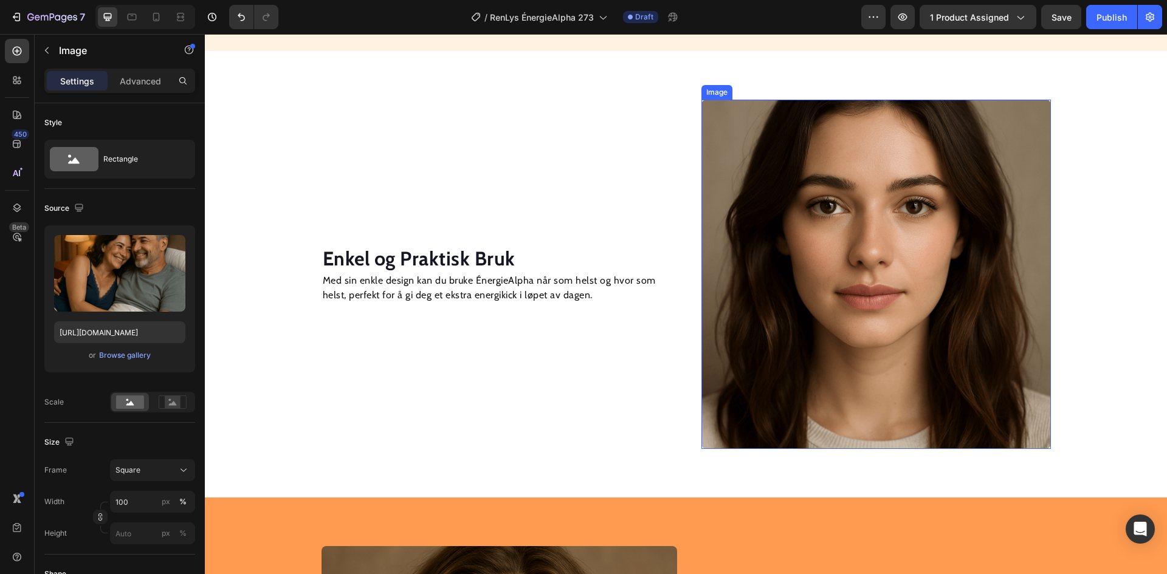
click at [856, 274] on img at bounding box center [876, 275] width 350 height 350
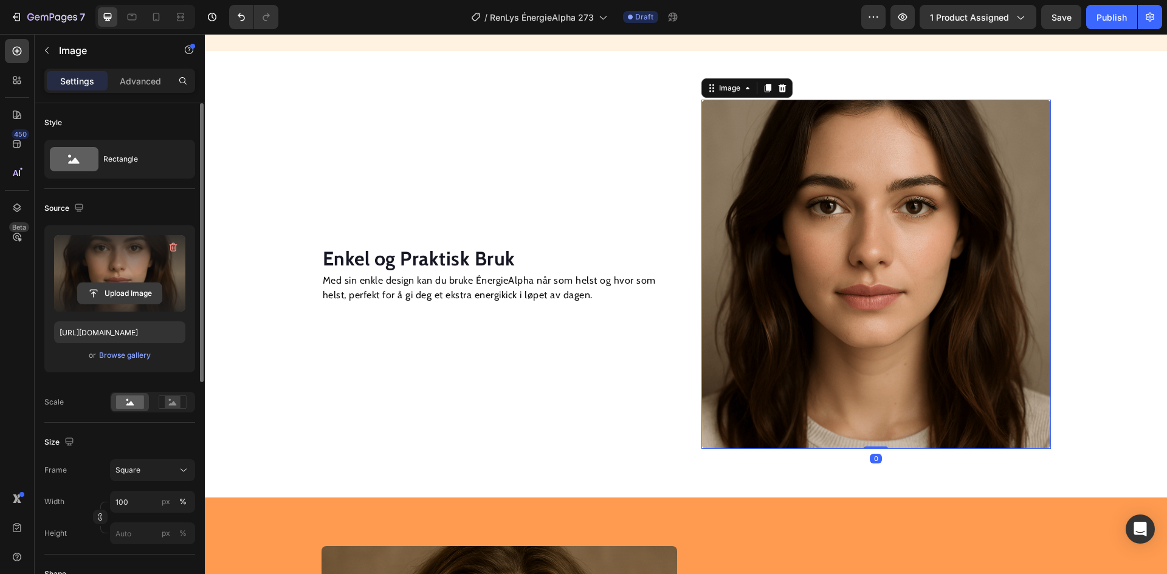
click at [100, 291] on input "file" at bounding box center [120, 293] width 84 height 21
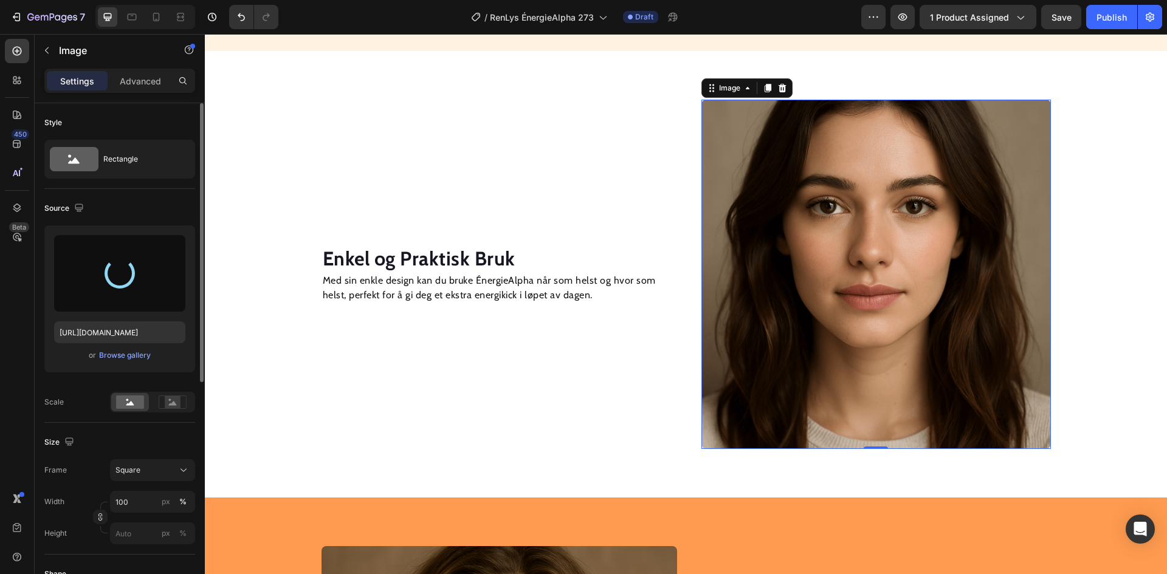
type input "https://cdn.shopify.com/s/files/1/0709/8836/5924/files/gempages_568587842956035…"
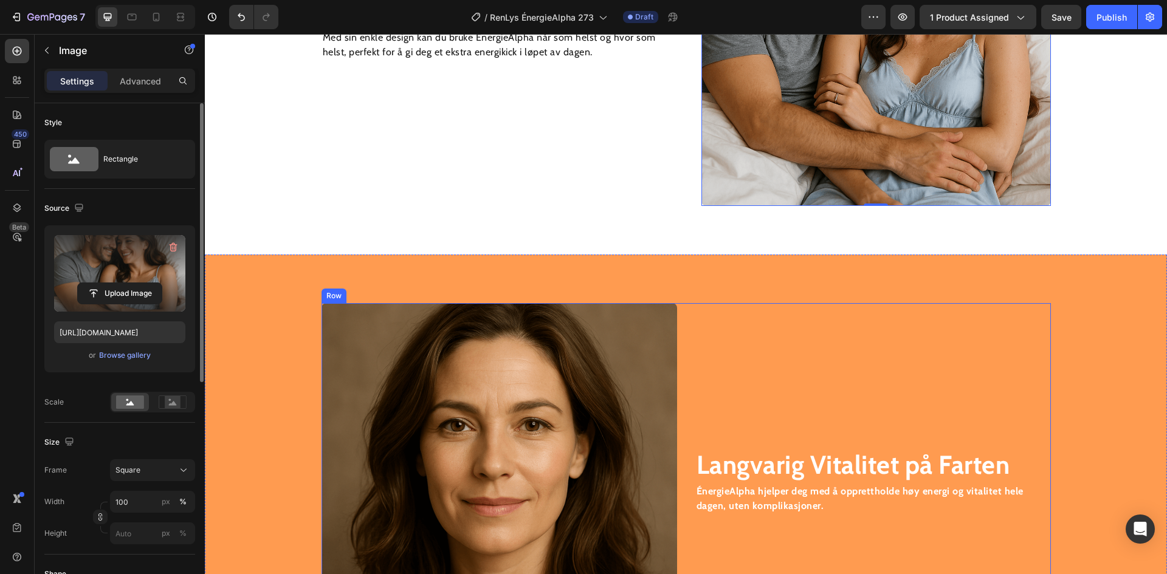
scroll to position [1580, 0]
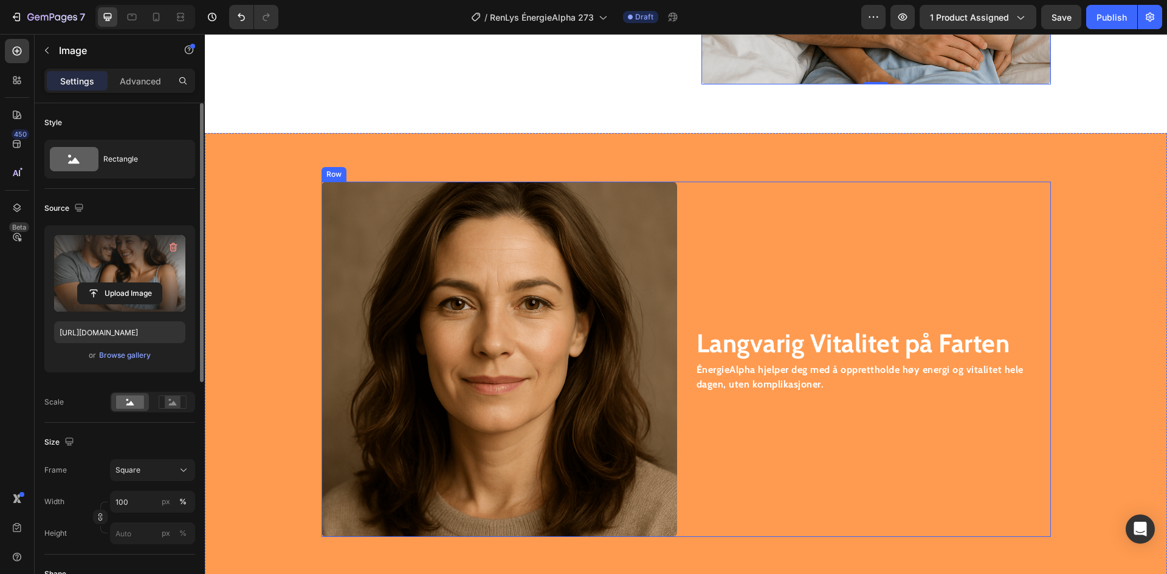
click at [474, 304] on img at bounding box center [500, 360] width 356 height 356
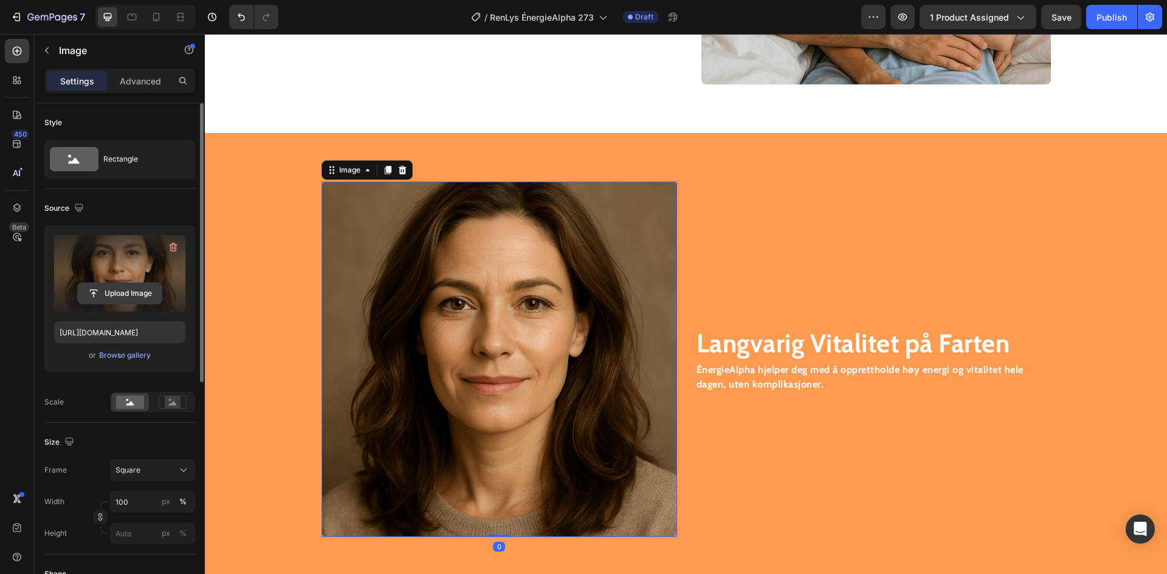
click at [148, 289] on input "file" at bounding box center [120, 293] width 84 height 21
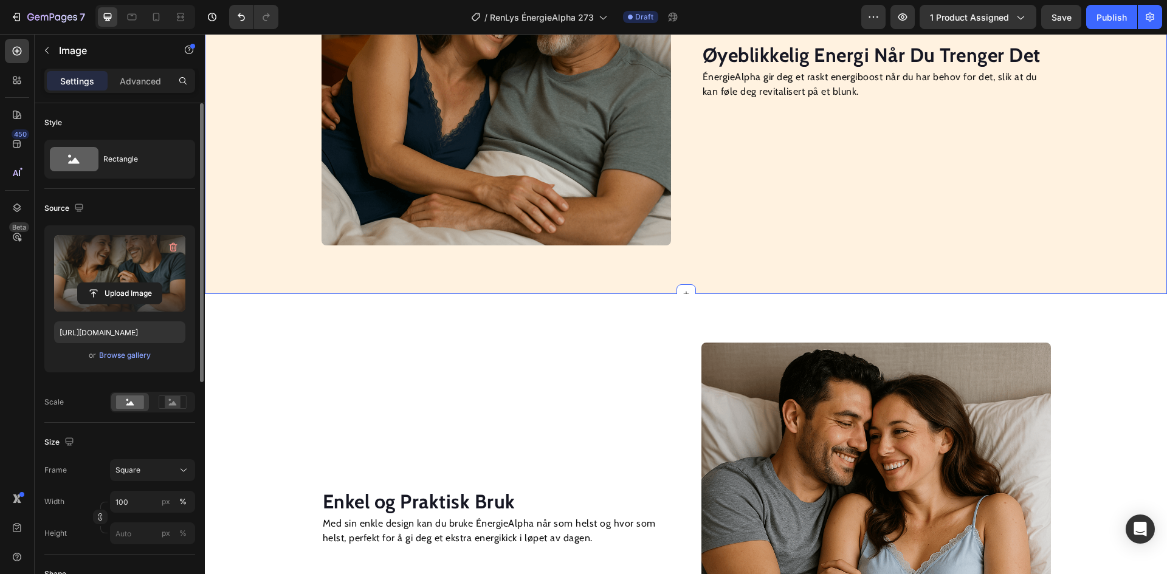
scroll to position [851, 0]
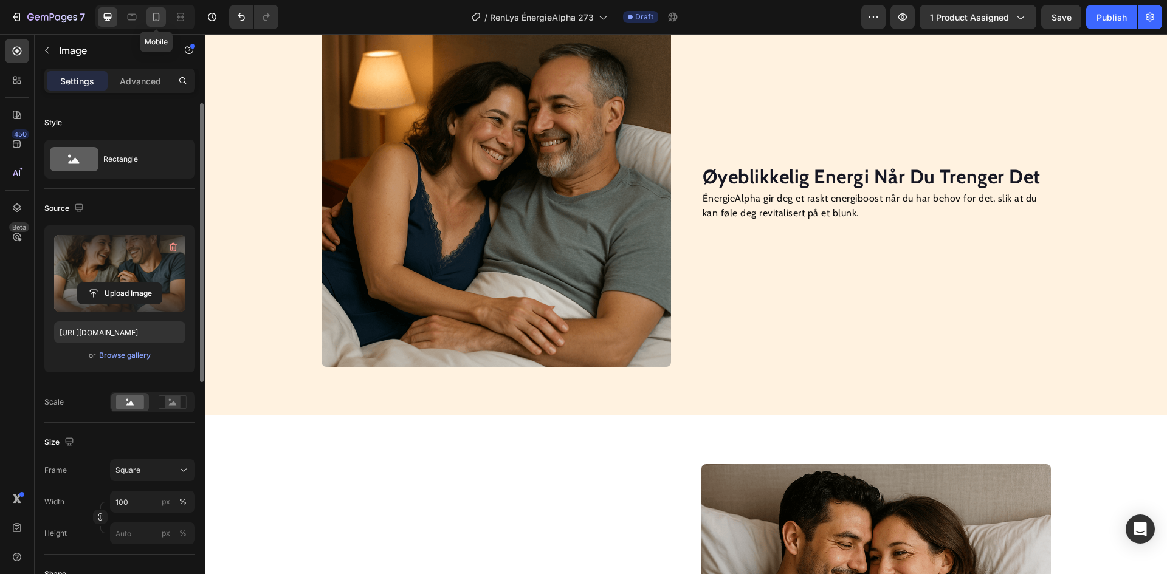
click at [154, 19] on icon at bounding box center [156, 17] width 12 height 12
type input "https://cdn.shopify.com/s/files/1/0709/8836/5924/files/gempages_568587842956035…"
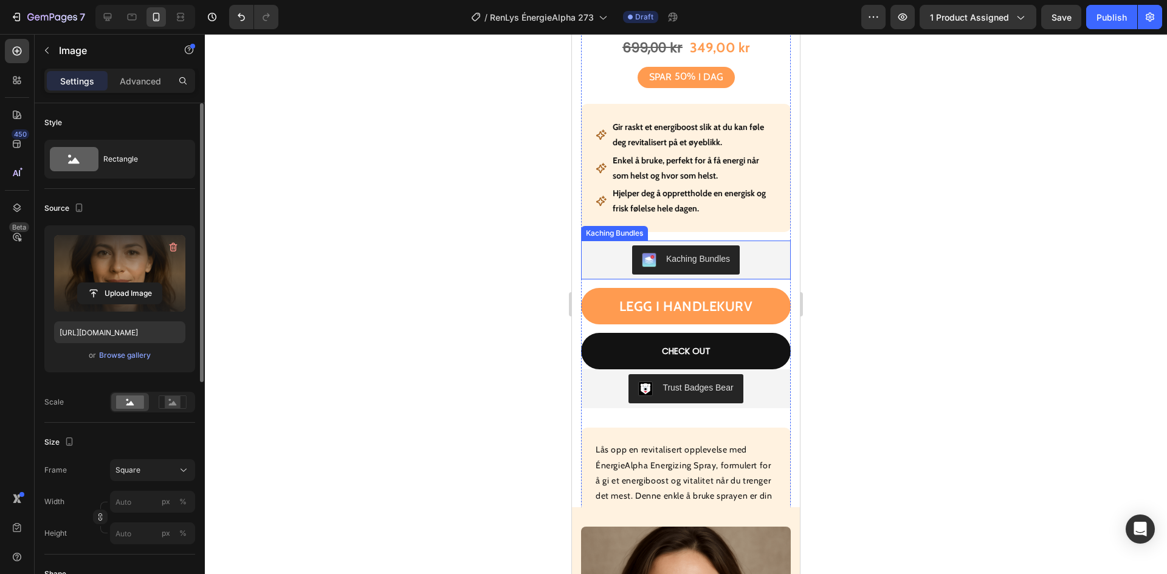
scroll to position [616, 0]
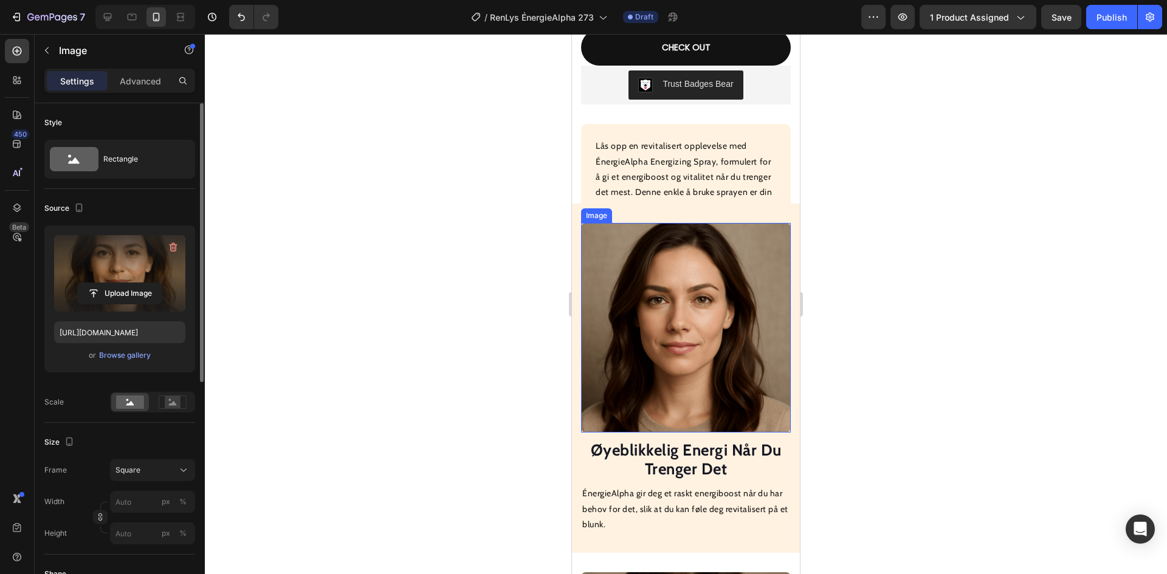
click at [677, 281] on img at bounding box center [686, 328] width 210 height 210
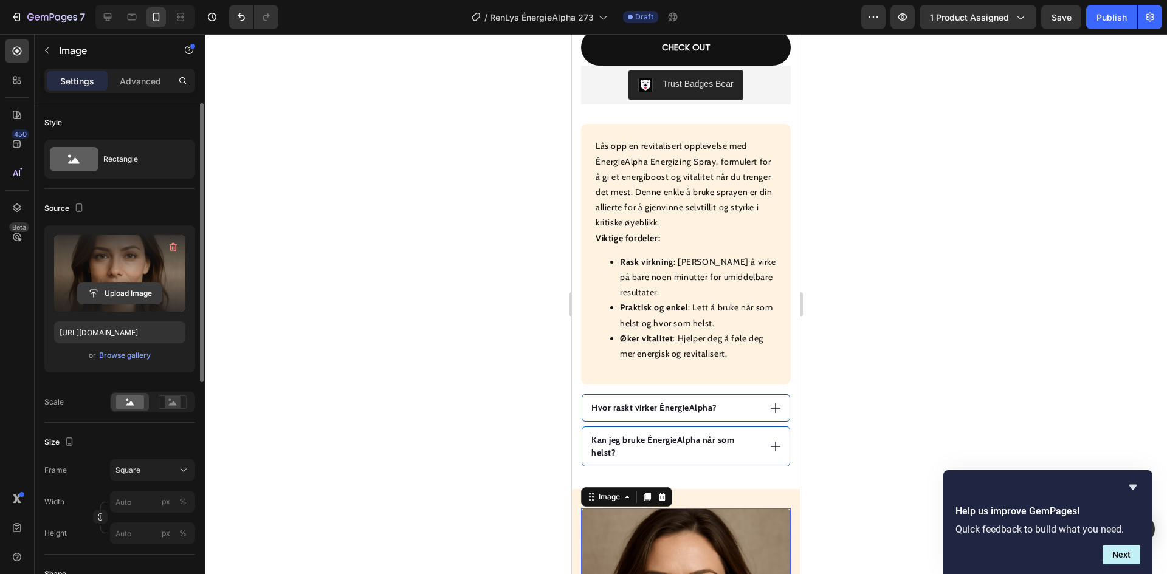
click at [126, 293] on input "file" at bounding box center [120, 293] width 84 height 21
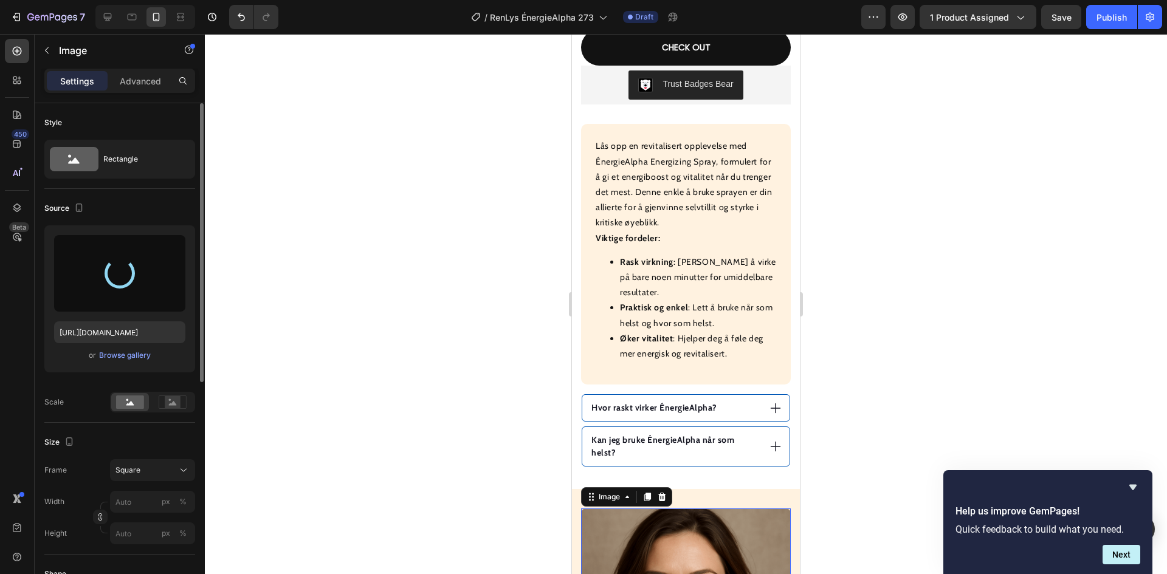
type input "https://cdn.shopify.com/s/files/1/0709/8836/5924/files/gempages_568587842956035…"
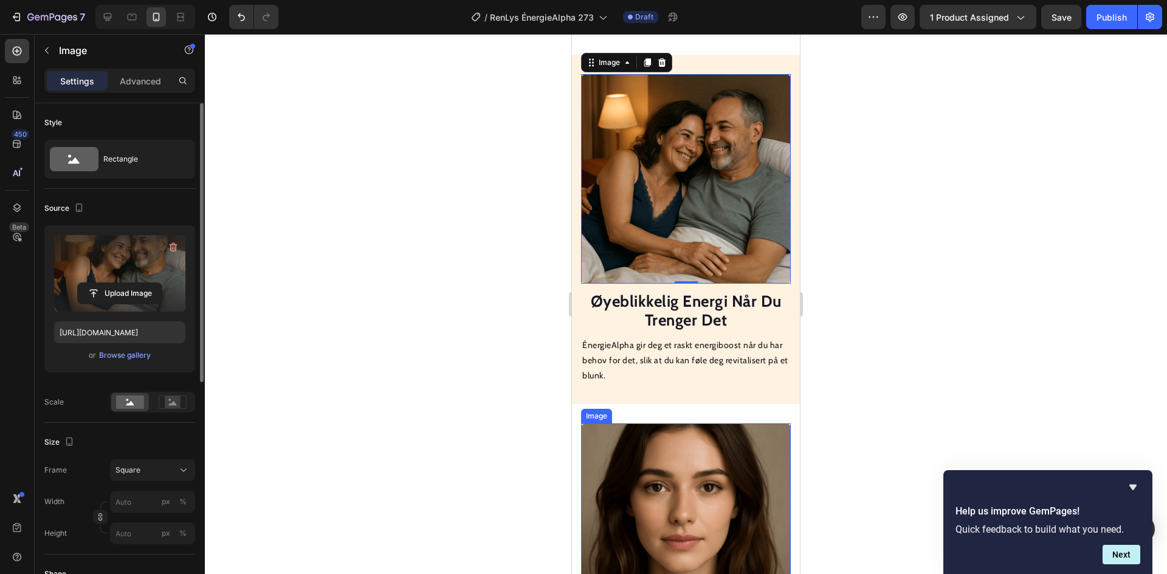
scroll to position [1285, 0]
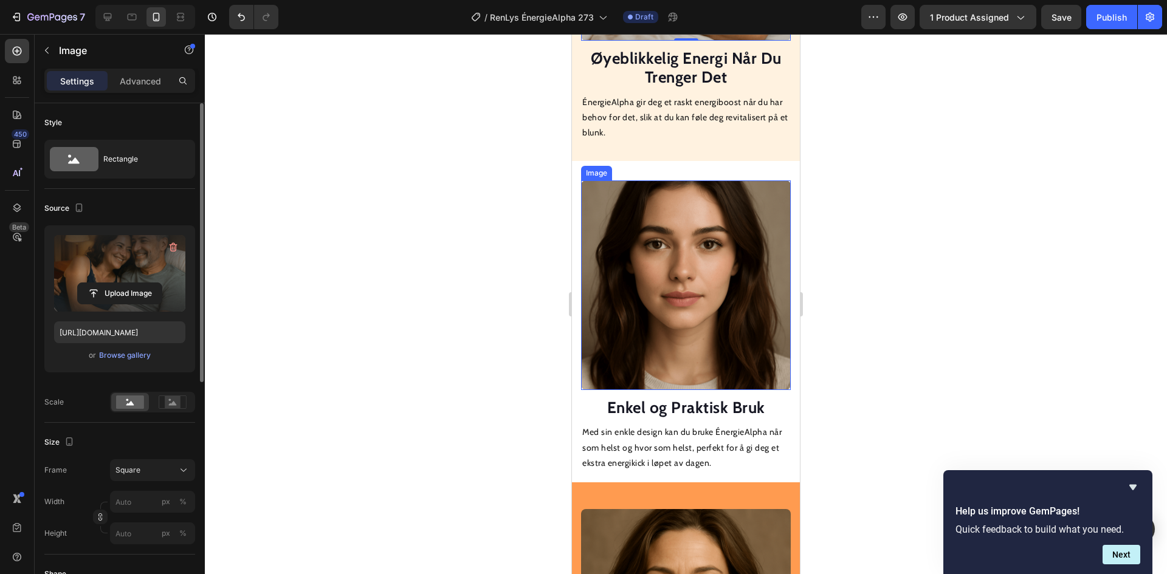
click at [682, 288] on img at bounding box center [686, 286] width 210 height 210
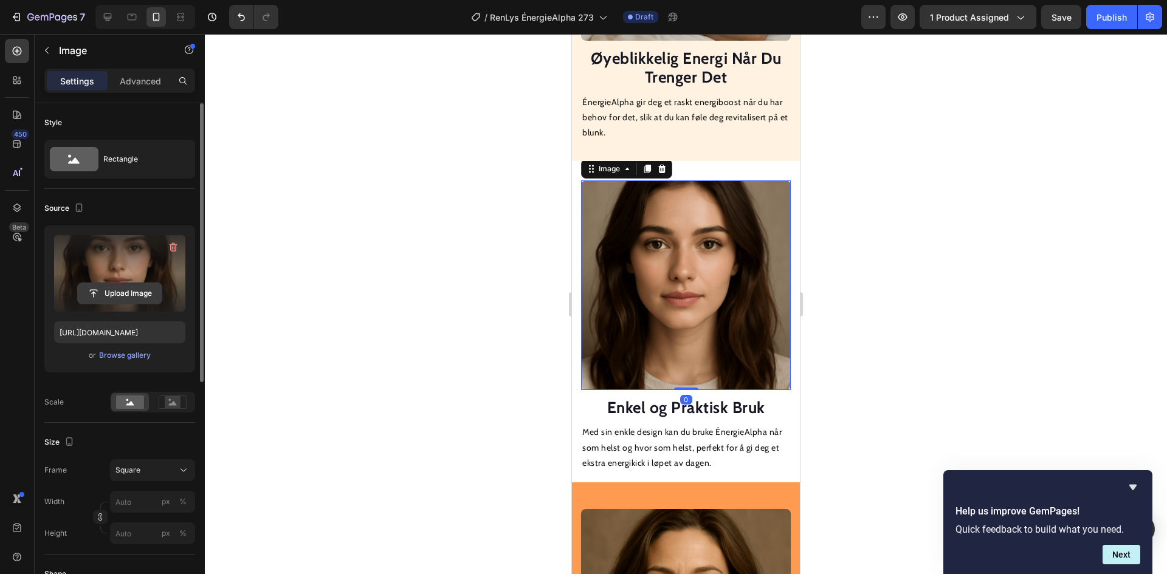
click at [118, 288] on input "file" at bounding box center [120, 293] width 84 height 21
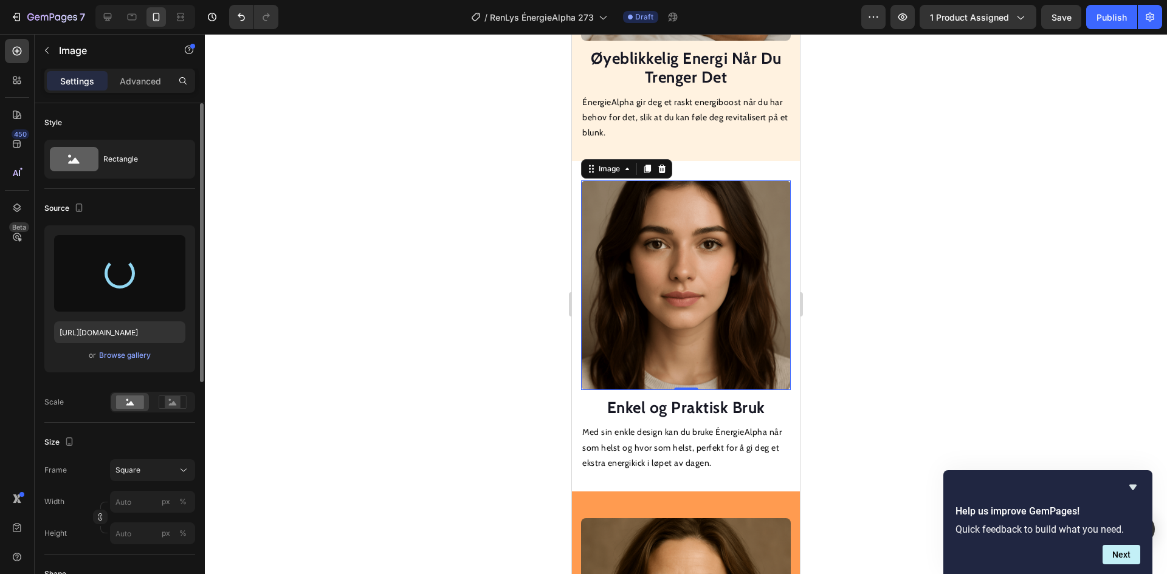
type input "https://cdn.shopify.com/s/files/1/0709/8836/5924/files/gempages_568587842956035…"
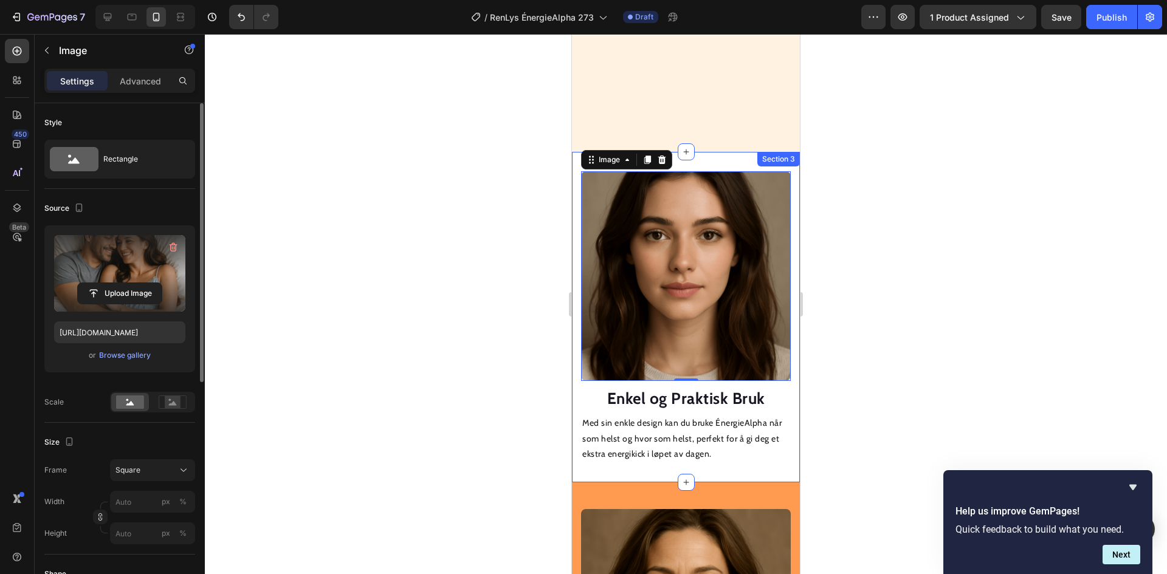
scroll to position [1528, 0]
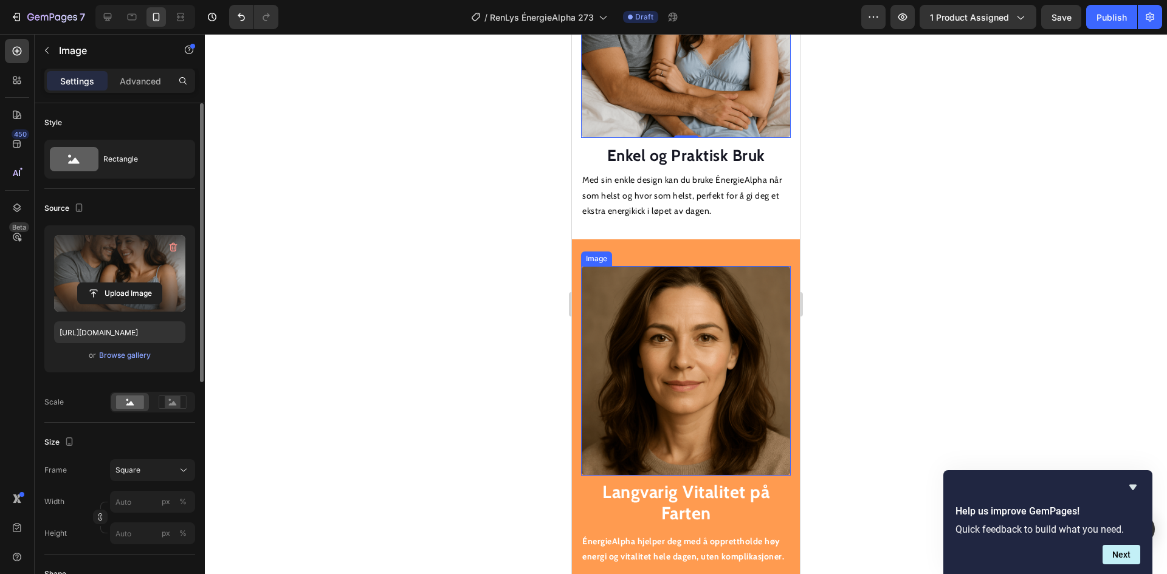
click at [675, 298] on img at bounding box center [686, 371] width 210 height 210
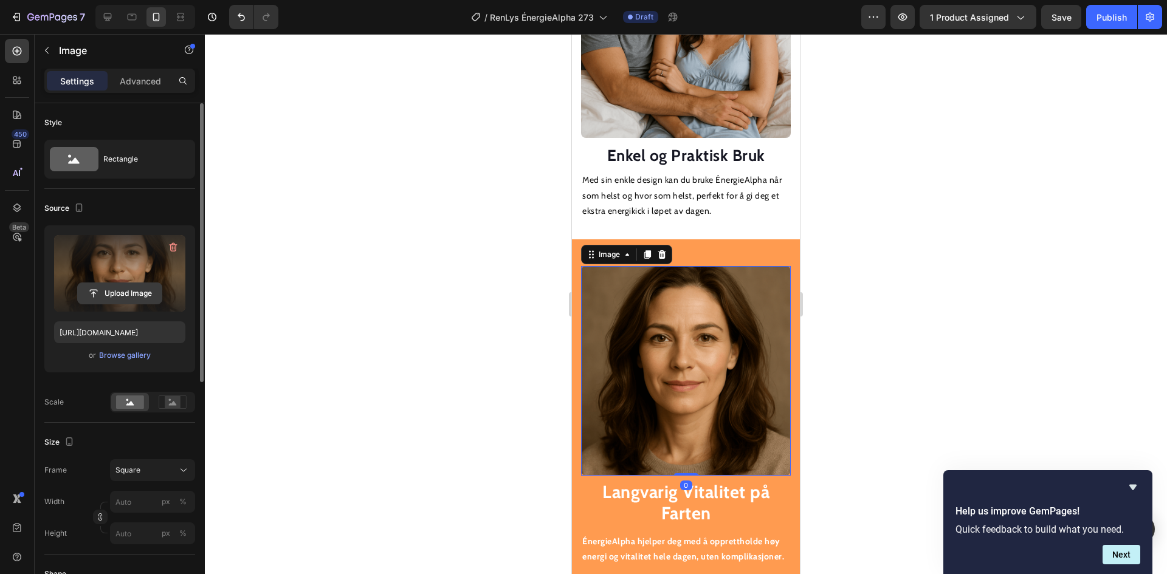
click at [120, 291] on input "file" at bounding box center [120, 293] width 84 height 21
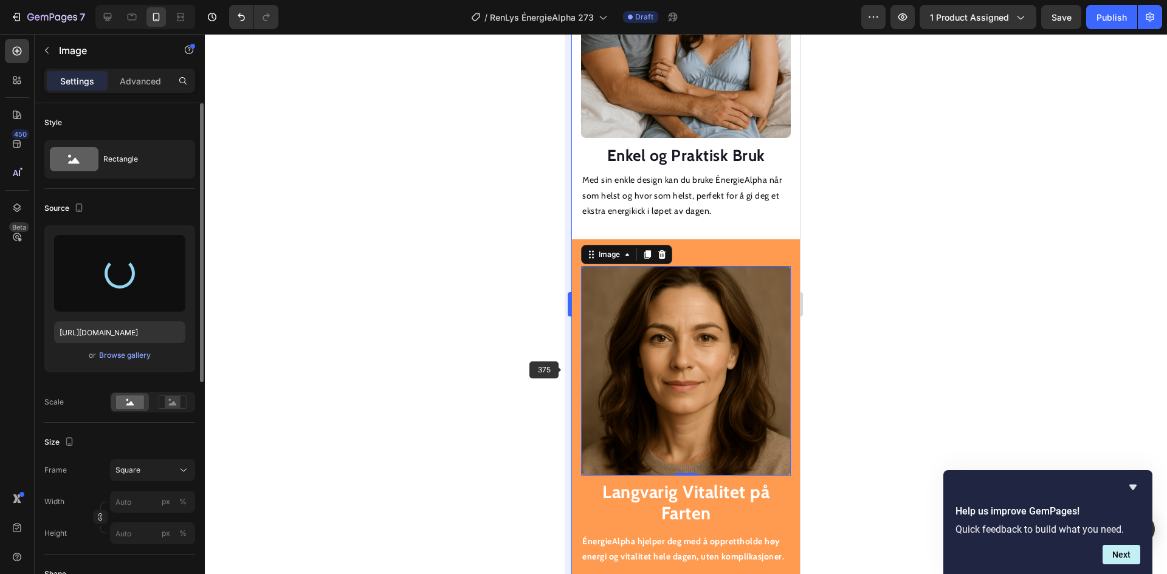
type input "https://cdn.shopify.com/s/files/1/0709/8836/5924/files/gempages_568587842956035…"
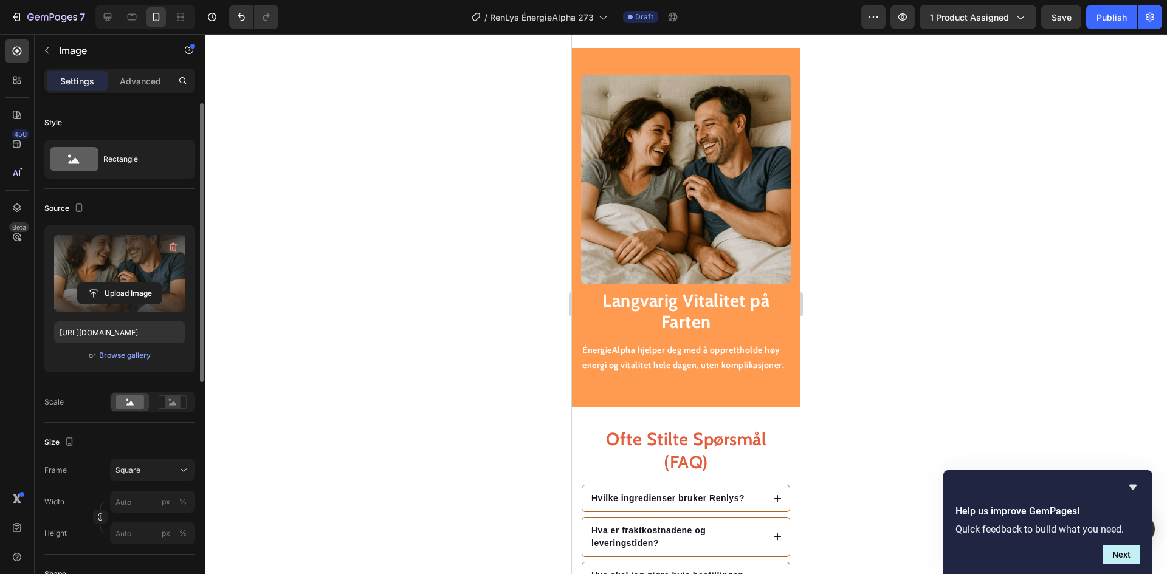
scroll to position [1589, 0]
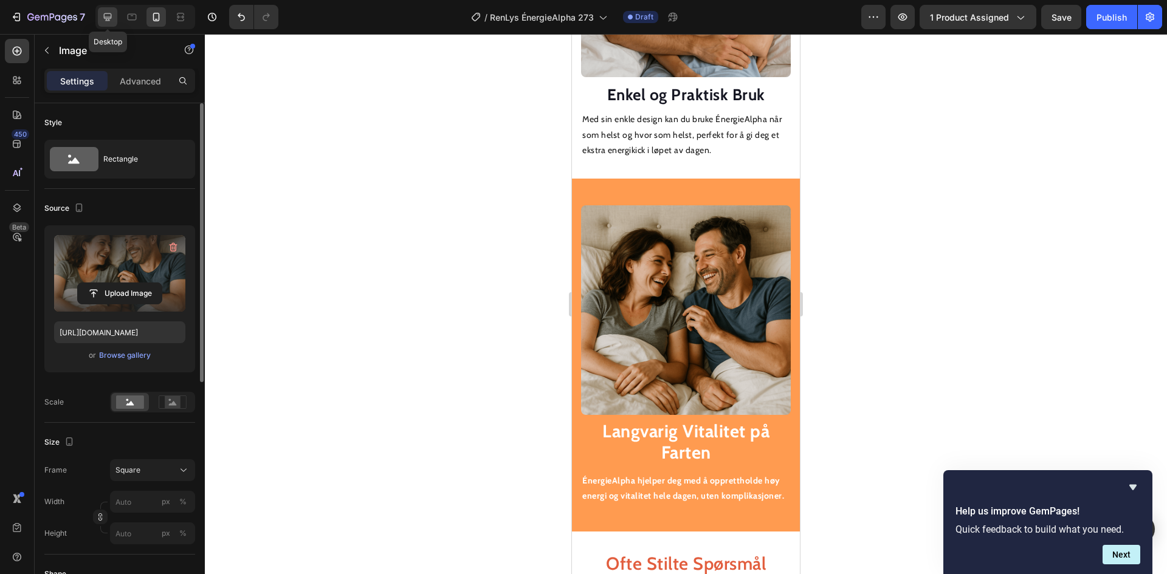
click at [106, 18] on icon at bounding box center [108, 17] width 8 height 8
type input "100"
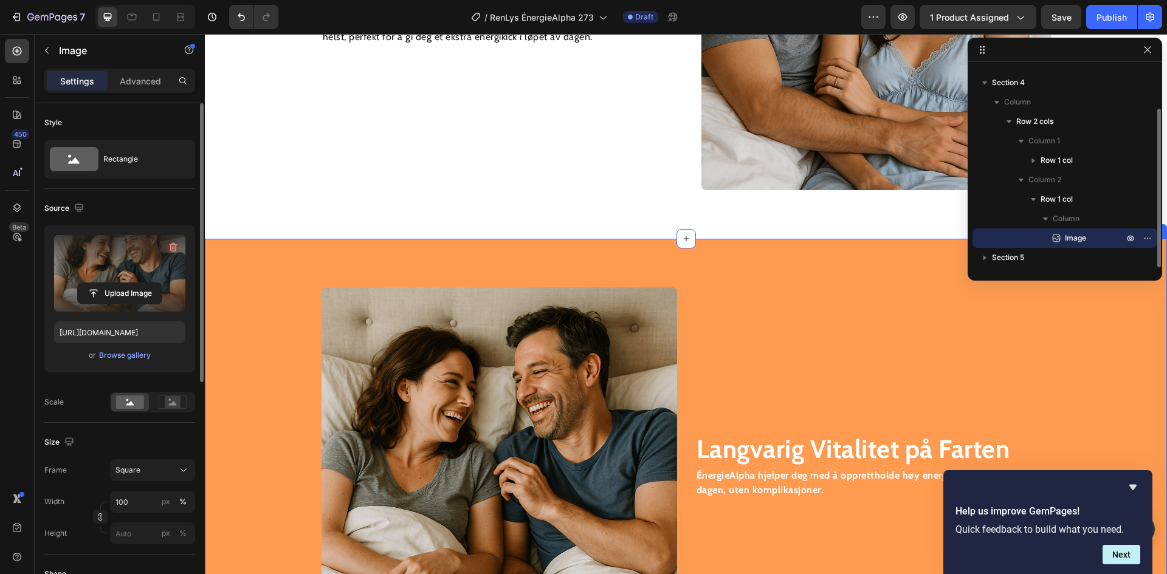
scroll to position [1856, 0]
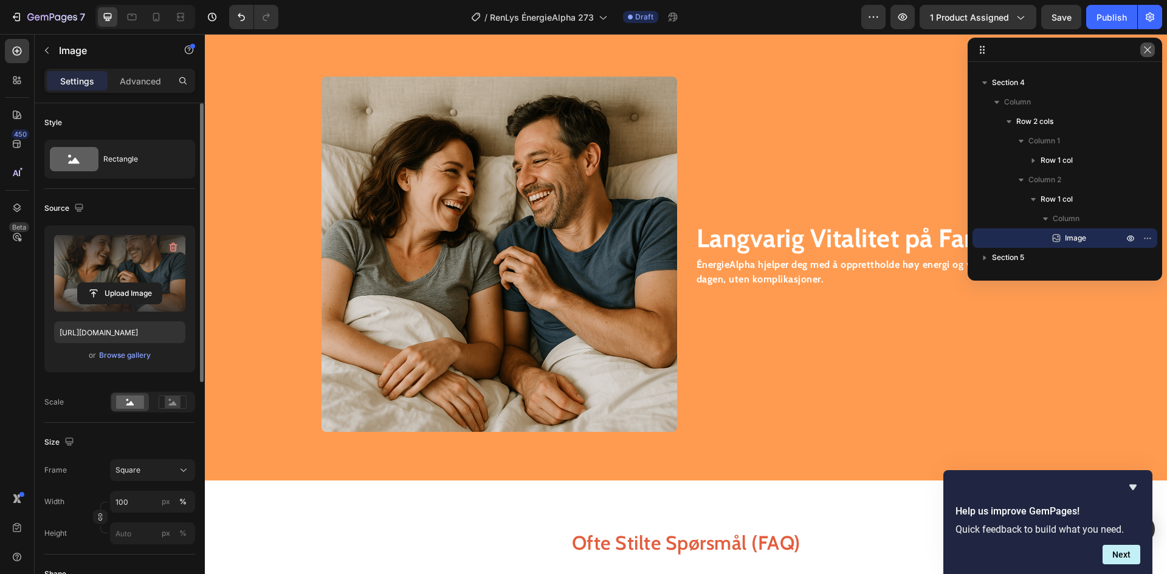
click at [1150, 53] on icon "button" at bounding box center [1148, 50] width 10 height 10
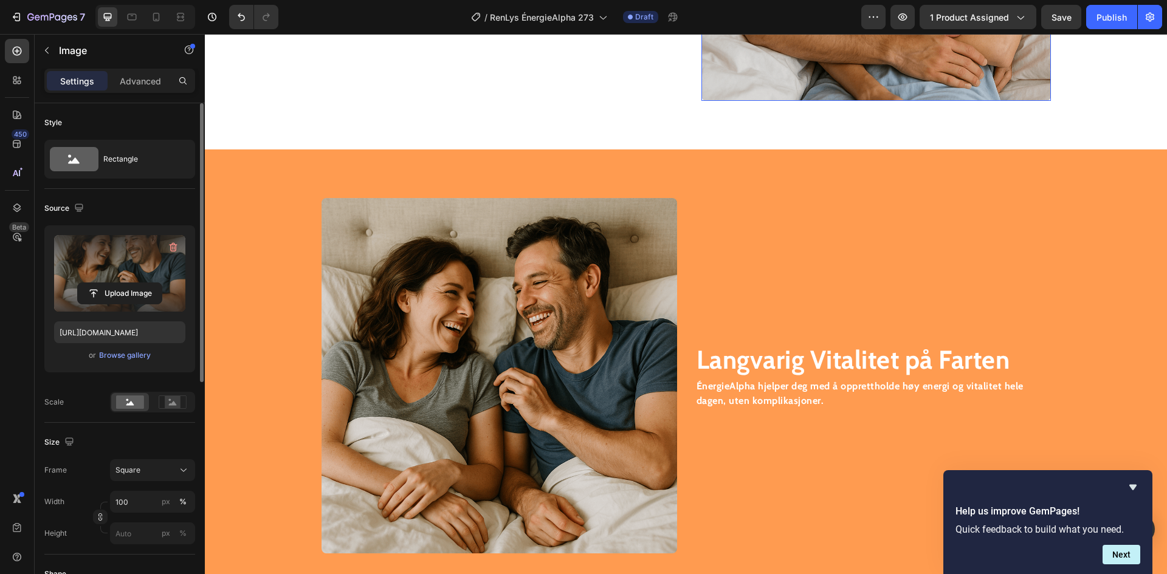
scroll to position [1491, 0]
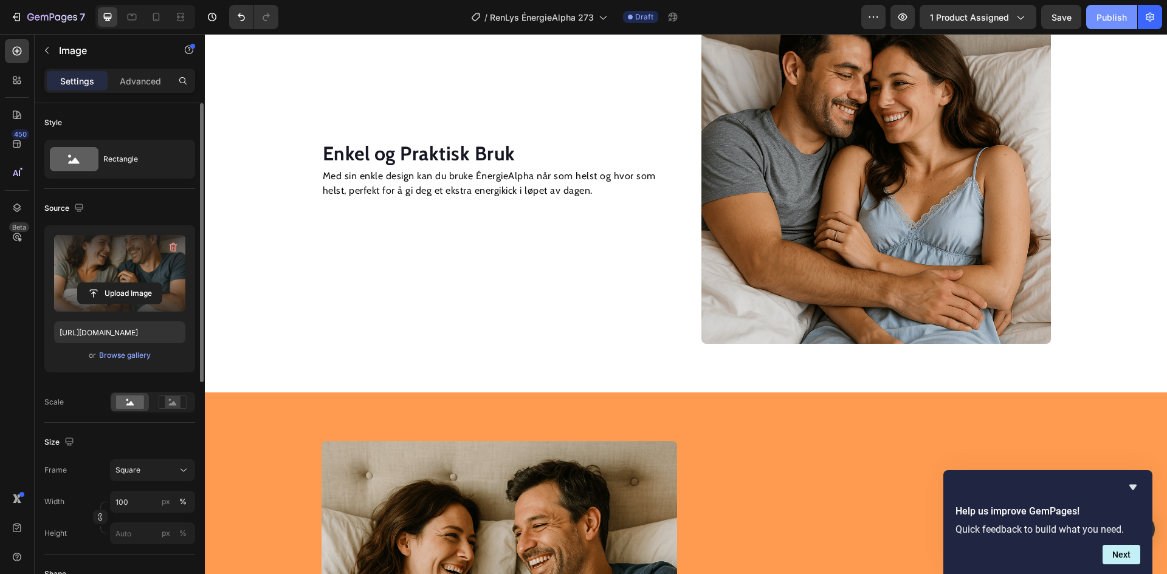
drag, startPoint x: 1109, startPoint y: 15, endPoint x: 842, endPoint y: 39, distance: 268.5
click at [1109, 15] on div "Publish" at bounding box center [1112, 17] width 30 height 13
